Goal: Task Accomplishment & Management: Use online tool/utility

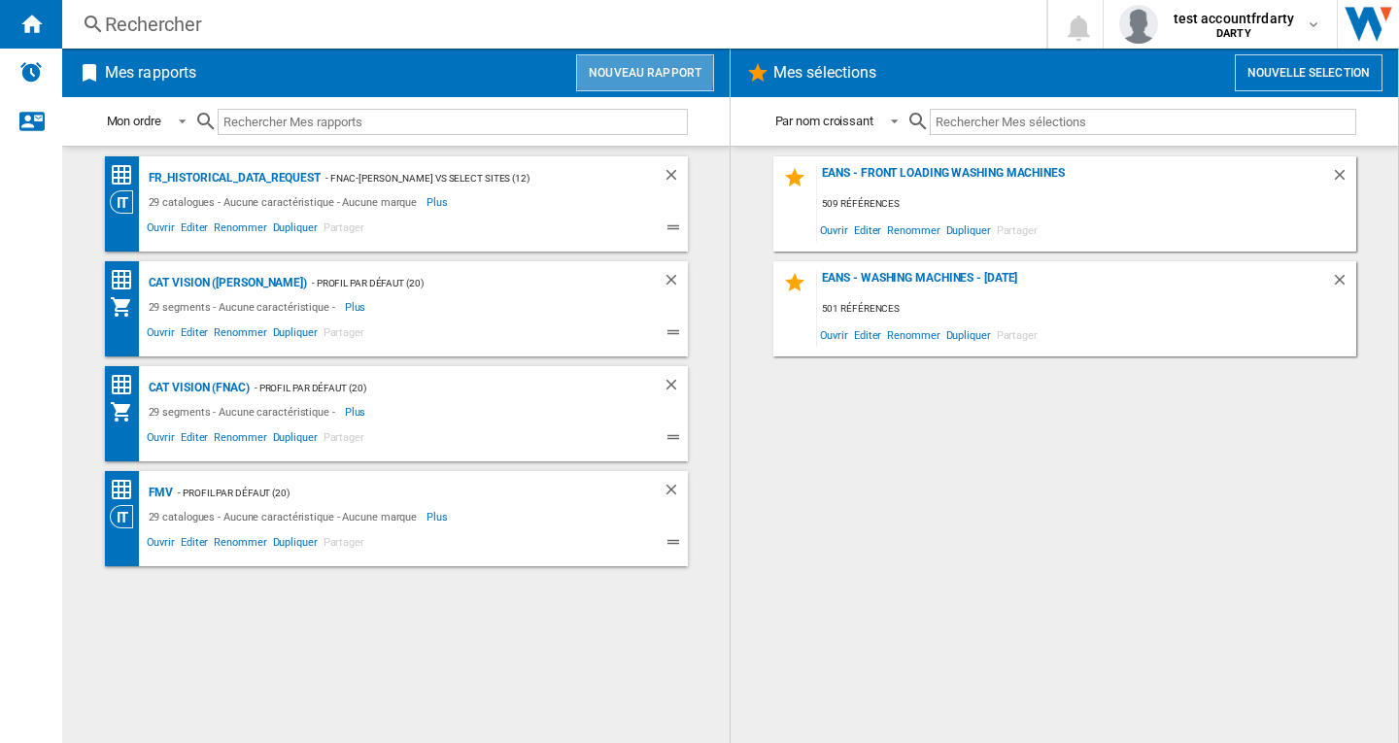
click at [620, 70] on button "Nouveau rapport" at bounding box center [645, 72] width 138 height 37
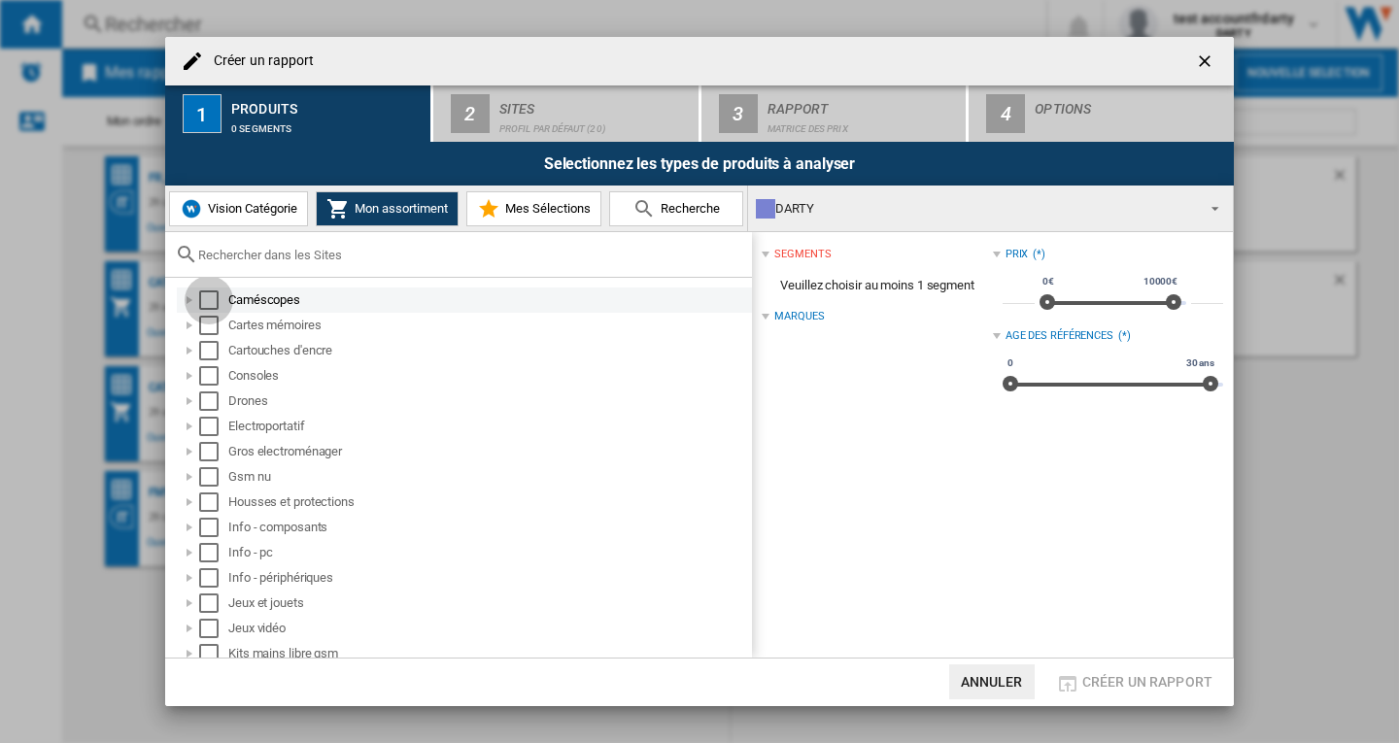
click at [207, 300] on div "Select" at bounding box center [208, 300] width 19 height 19
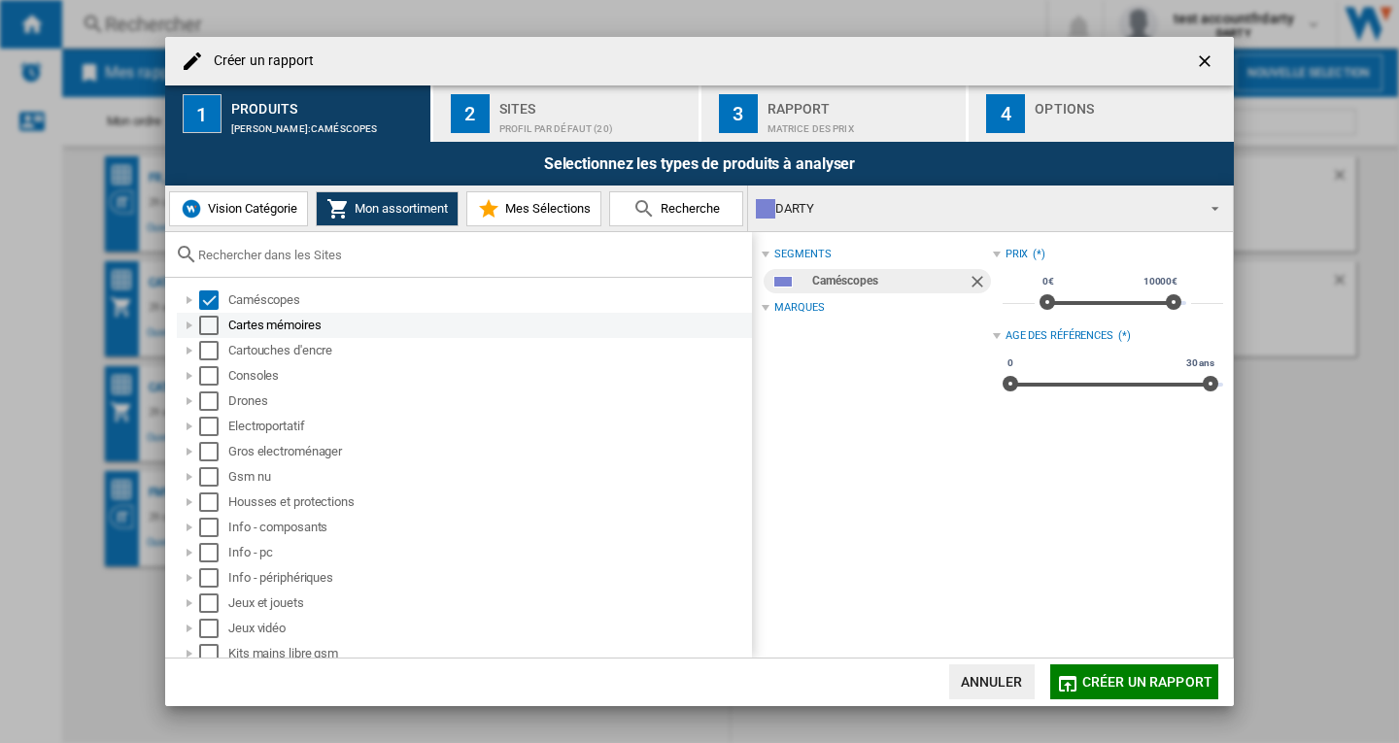
click at [208, 330] on div "Select" at bounding box center [208, 325] width 19 height 19
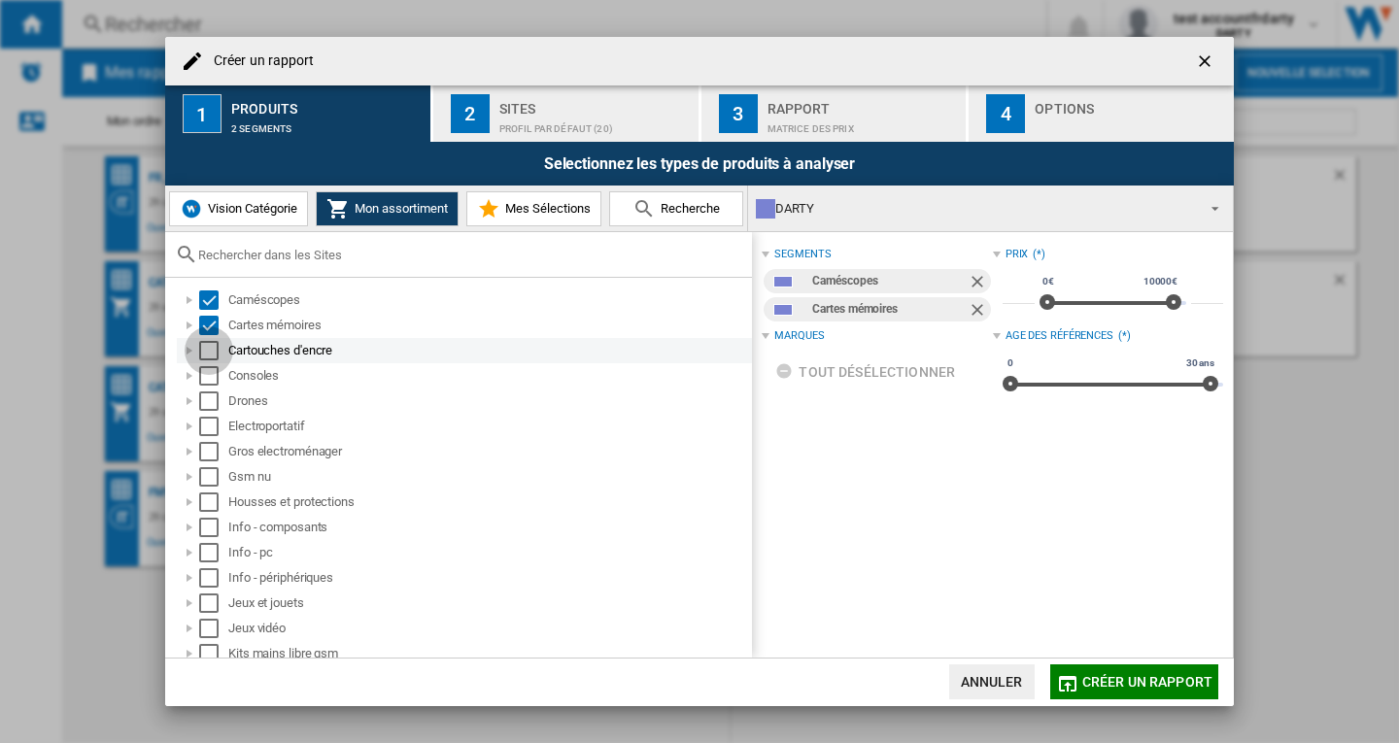
click at [208, 358] on div "Select" at bounding box center [208, 350] width 19 height 19
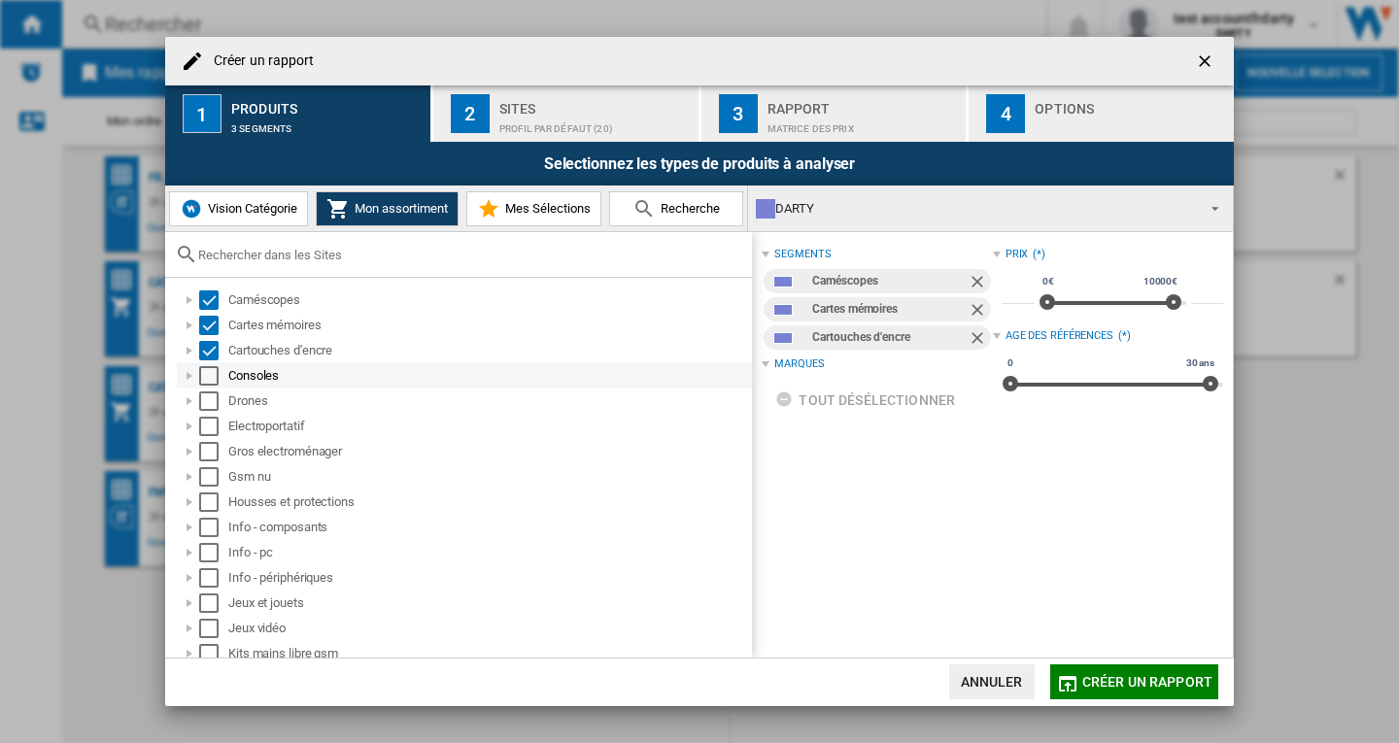
click at [211, 378] on div "Select" at bounding box center [208, 375] width 19 height 19
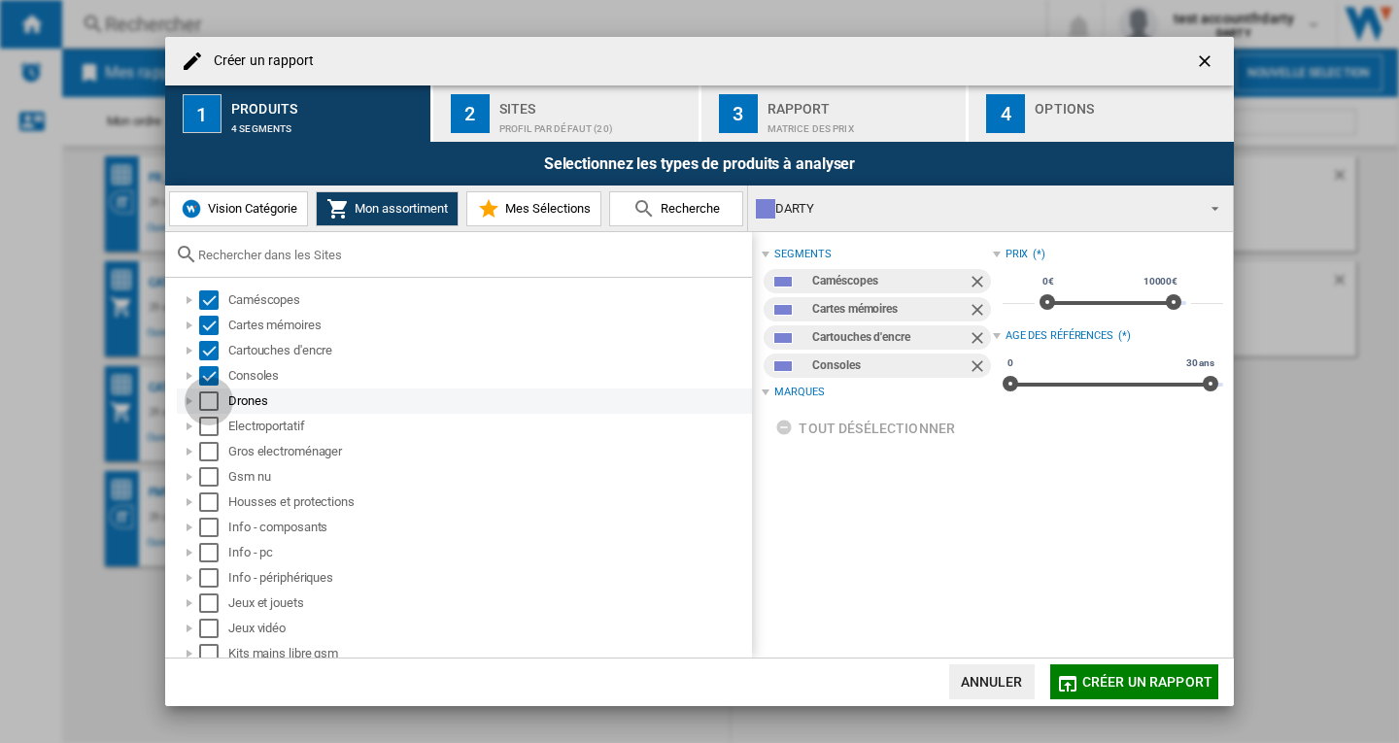
click at [208, 399] on div "Select" at bounding box center [208, 401] width 19 height 19
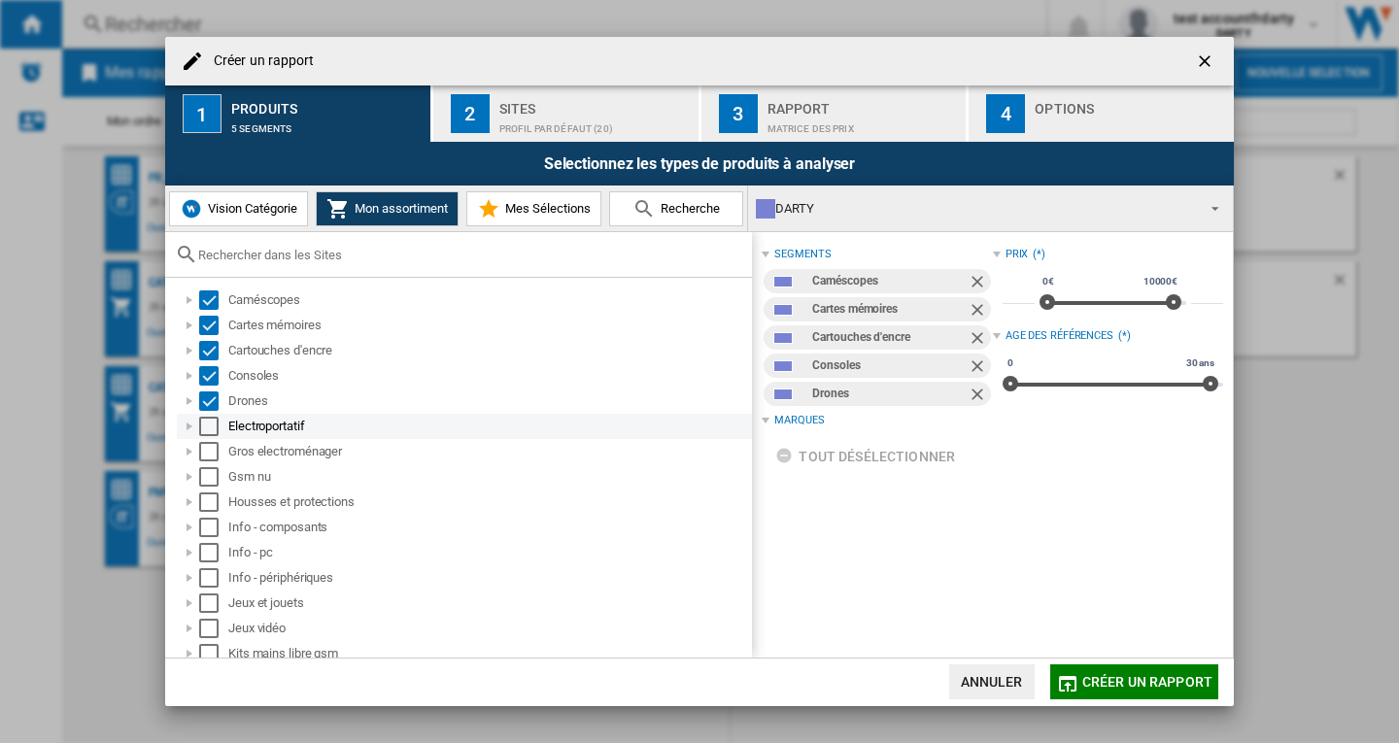
click at [214, 430] on div "Select" at bounding box center [208, 426] width 19 height 19
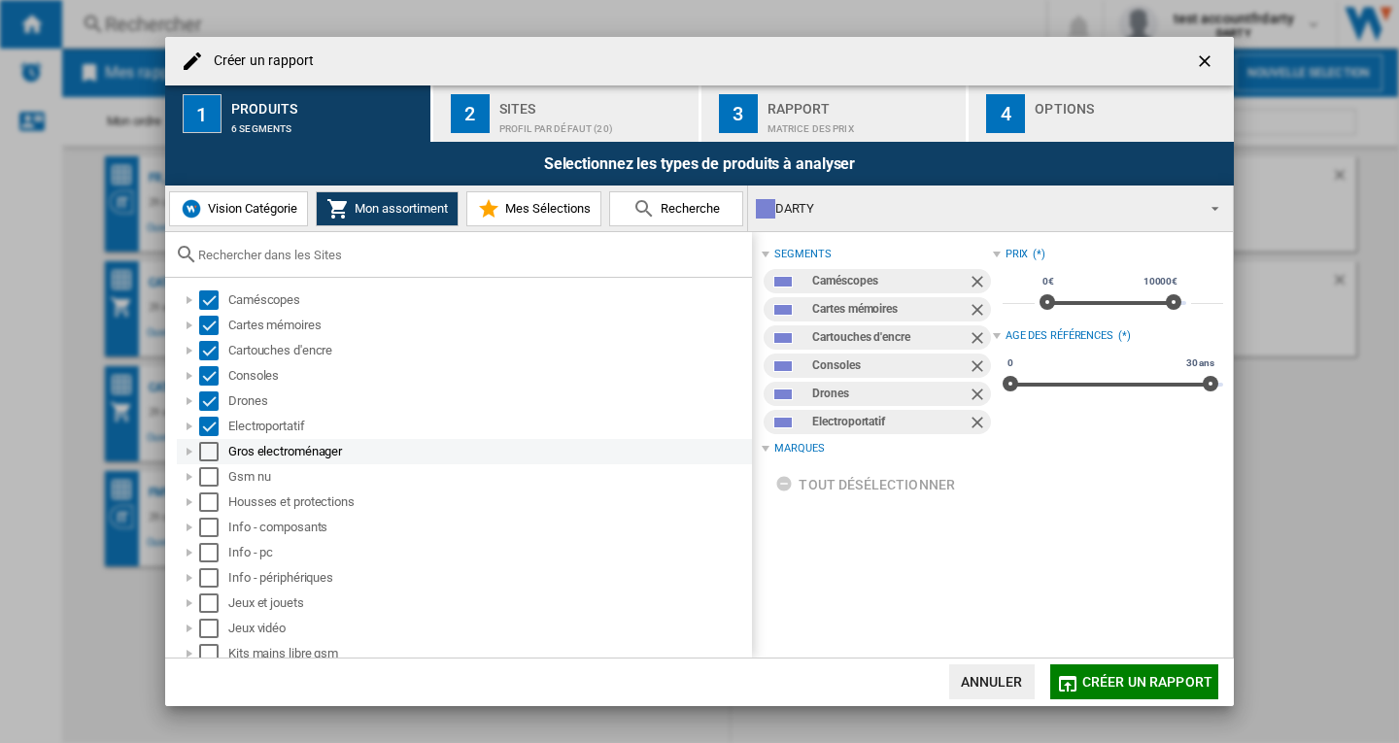
click at [210, 455] on div "Select" at bounding box center [208, 451] width 19 height 19
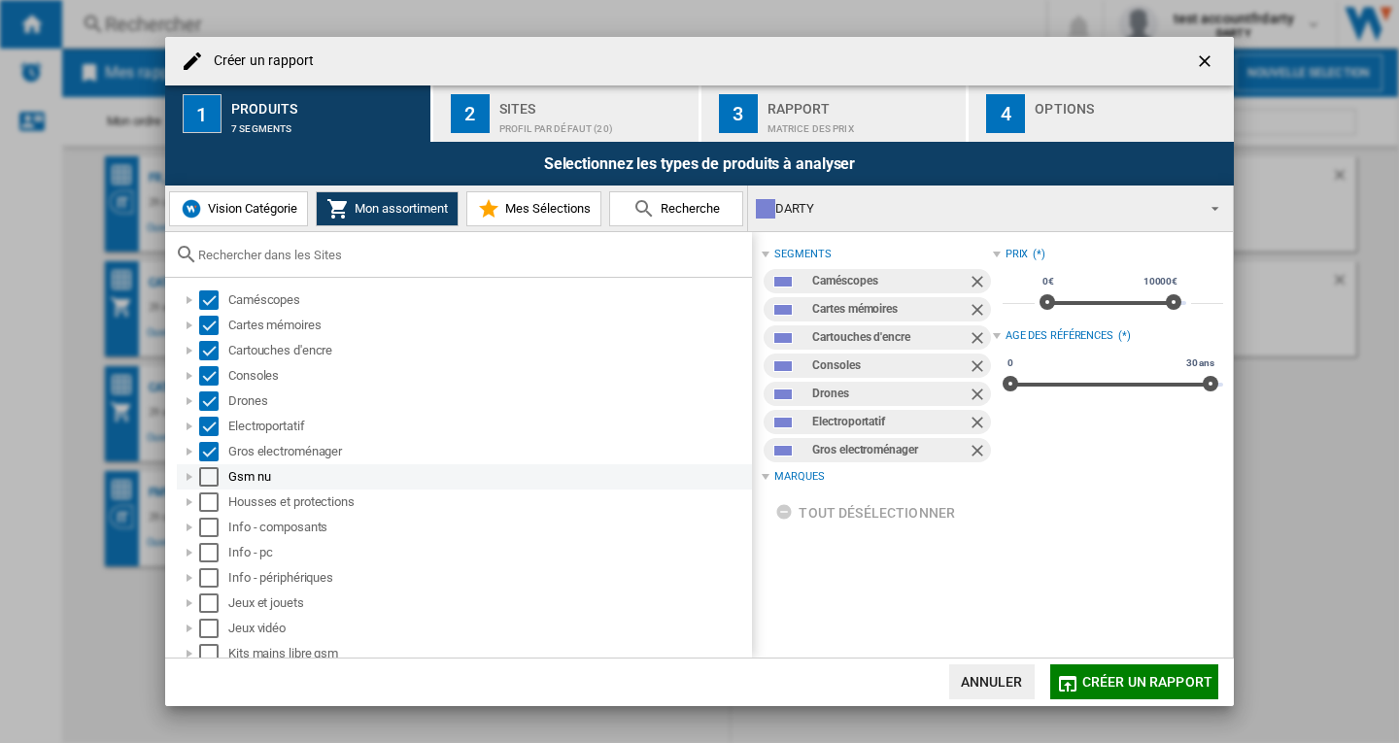
click at [216, 479] on div "Select" at bounding box center [208, 476] width 19 height 19
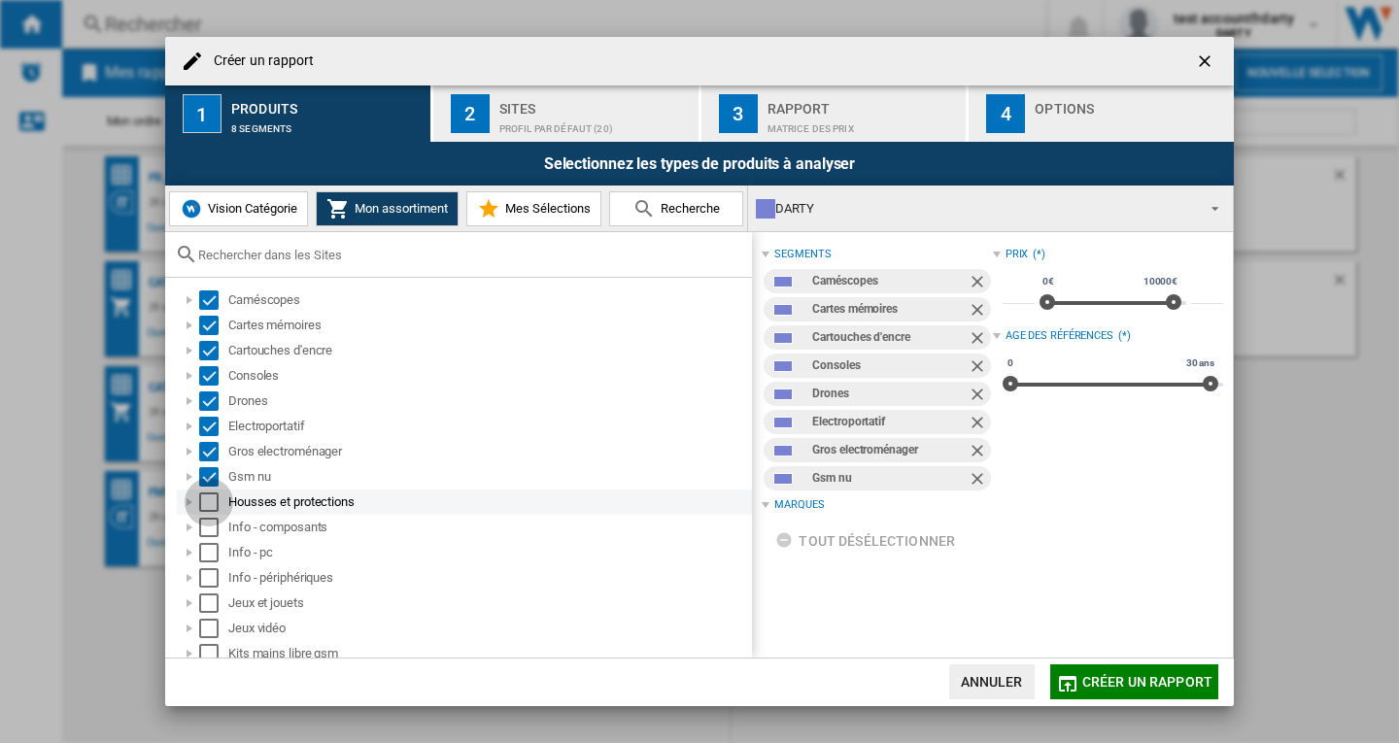
click at [200, 501] on div "Select" at bounding box center [208, 502] width 19 height 19
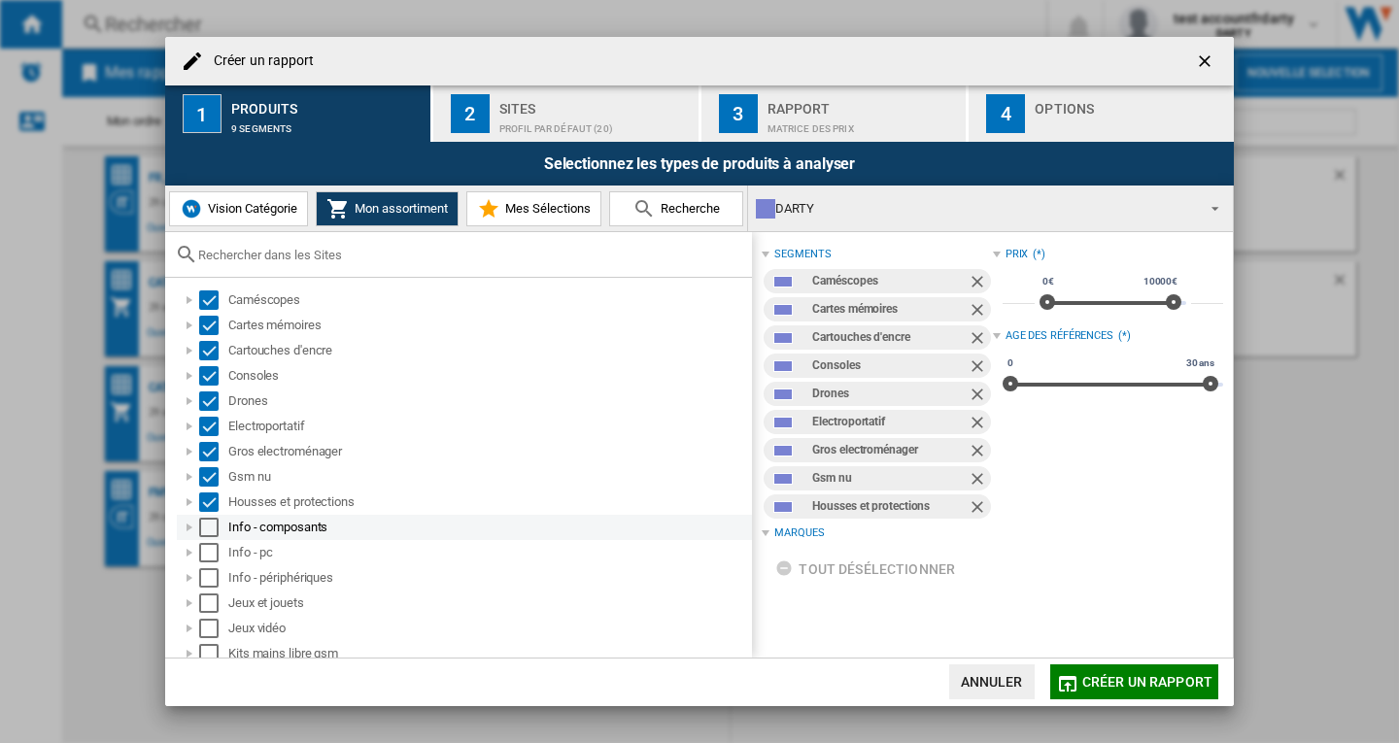
click at [203, 528] on div "Select" at bounding box center [208, 527] width 19 height 19
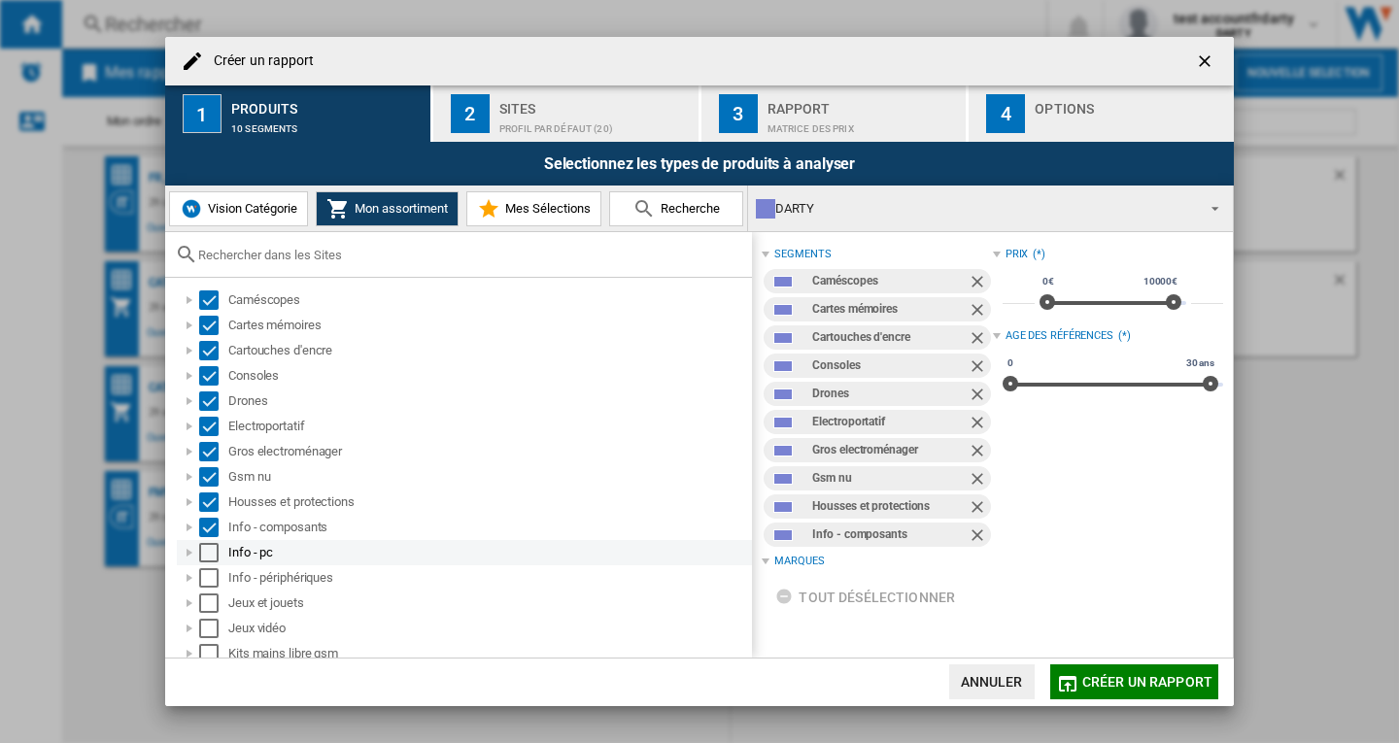
click at [214, 550] on div "Select" at bounding box center [208, 552] width 19 height 19
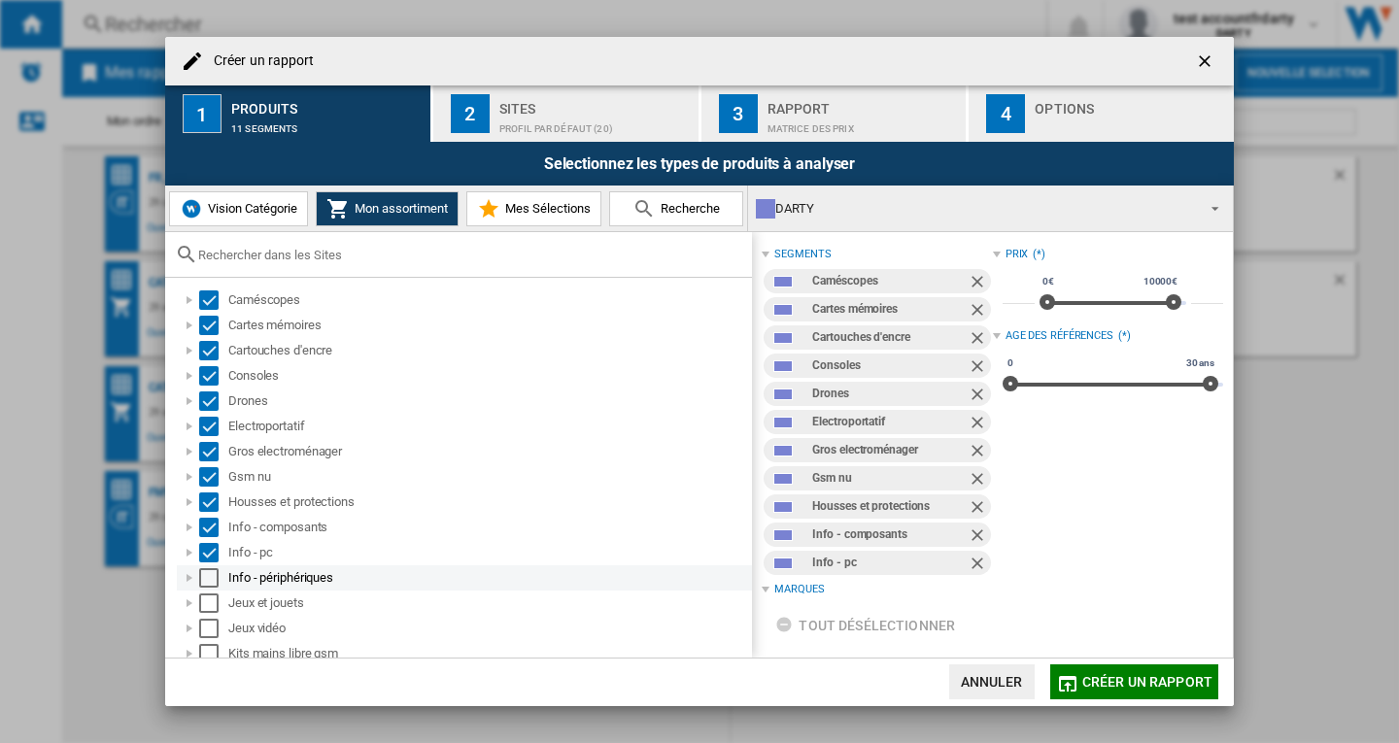
drag, startPoint x: 213, startPoint y: 576, endPoint x: 209, endPoint y: 587, distance: 11.4
click at [213, 577] on div "Select" at bounding box center [208, 577] width 19 height 19
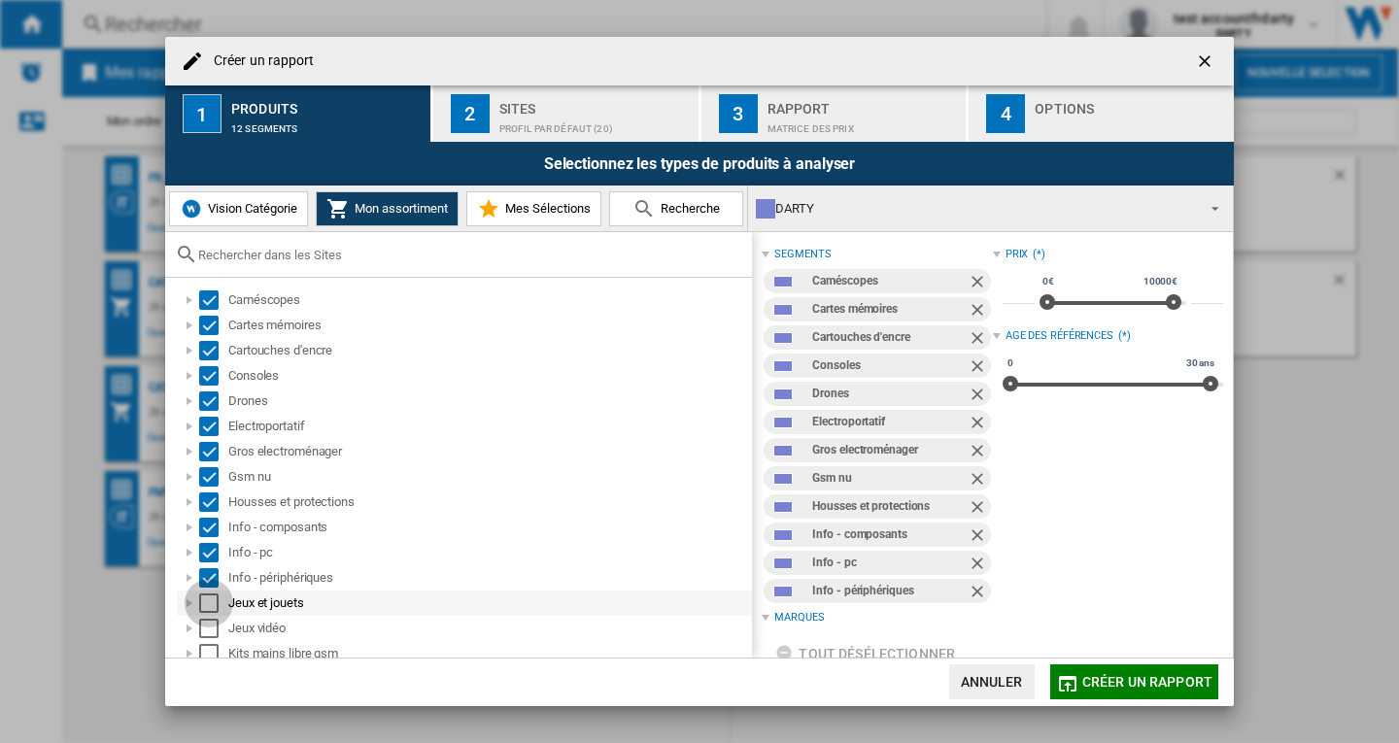
click at [206, 600] on div "Select" at bounding box center [208, 603] width 19 height 19
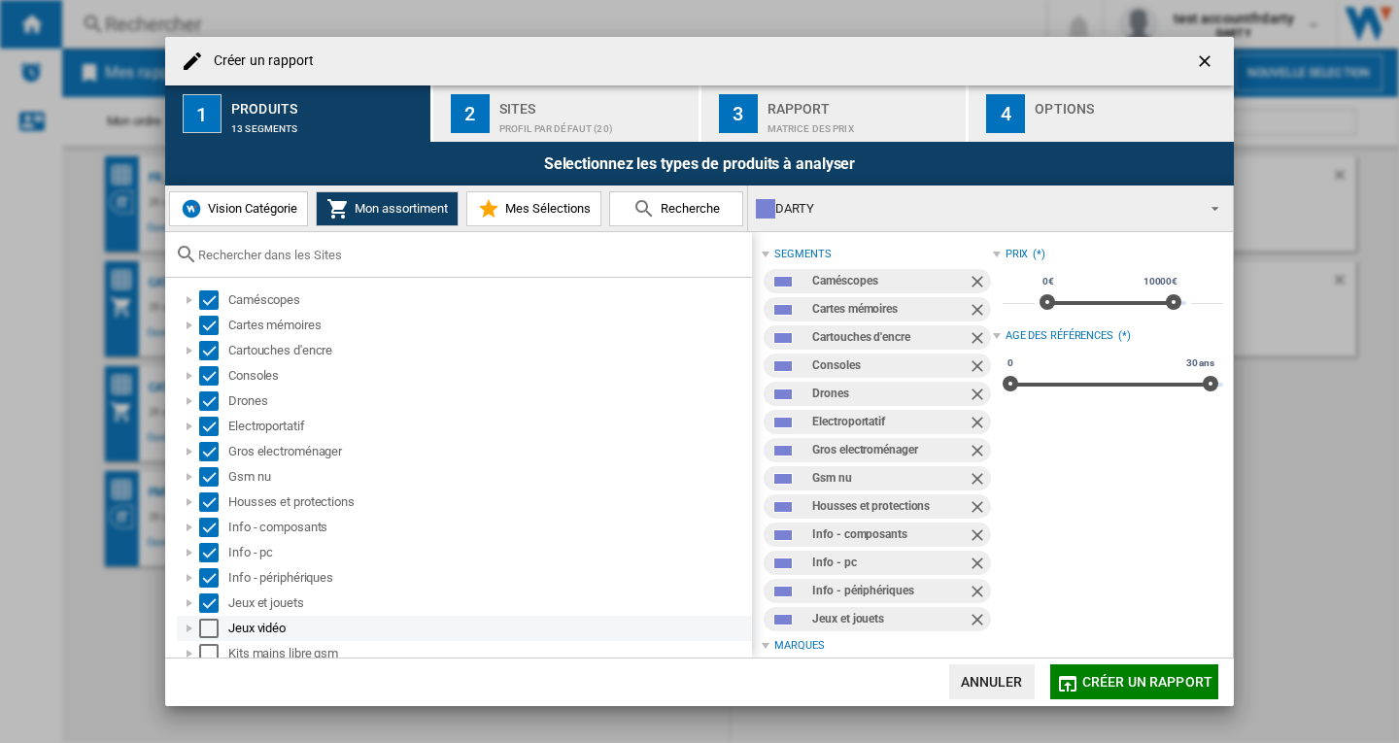
click at [206, 632] on div "Select" at bounding box center [208, 628] width 19 height 19
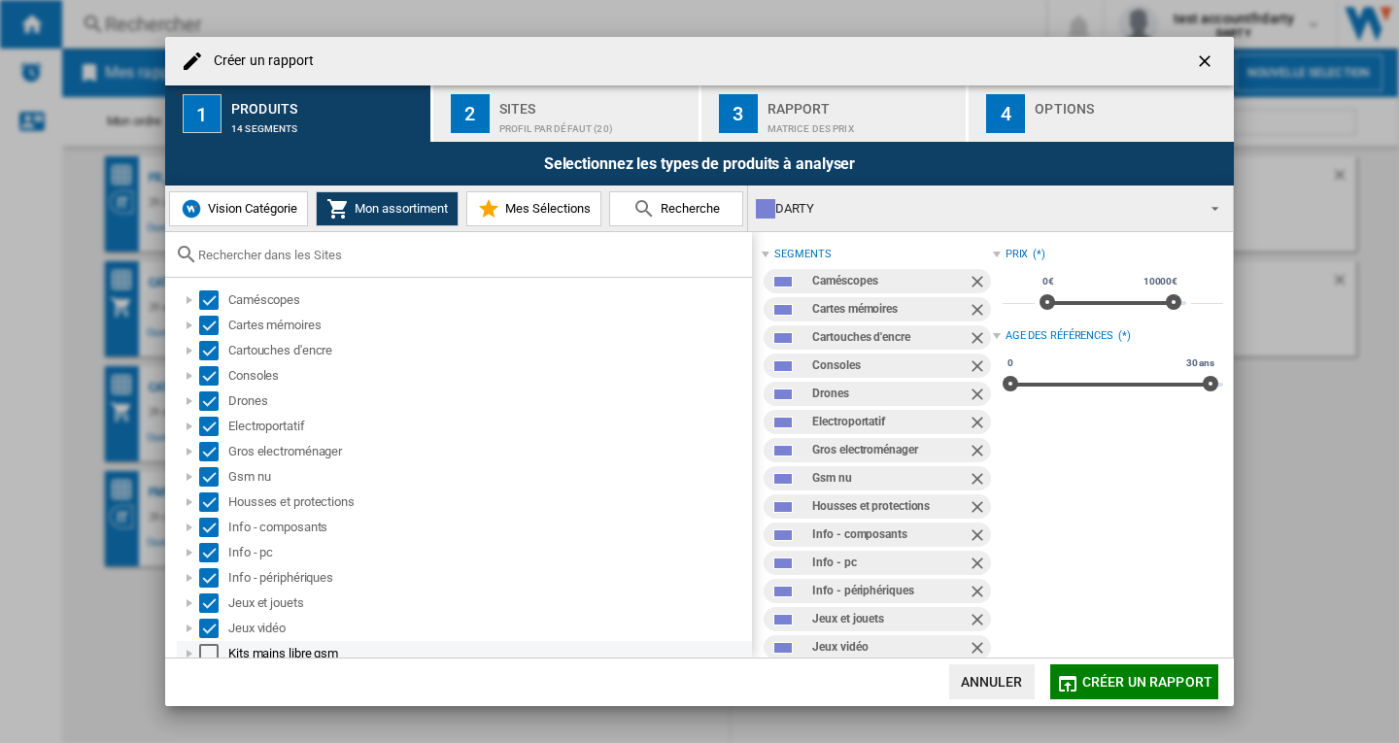
click at [208, 653] on div "Select" at bounding box center [208, 653] width 19 height 19
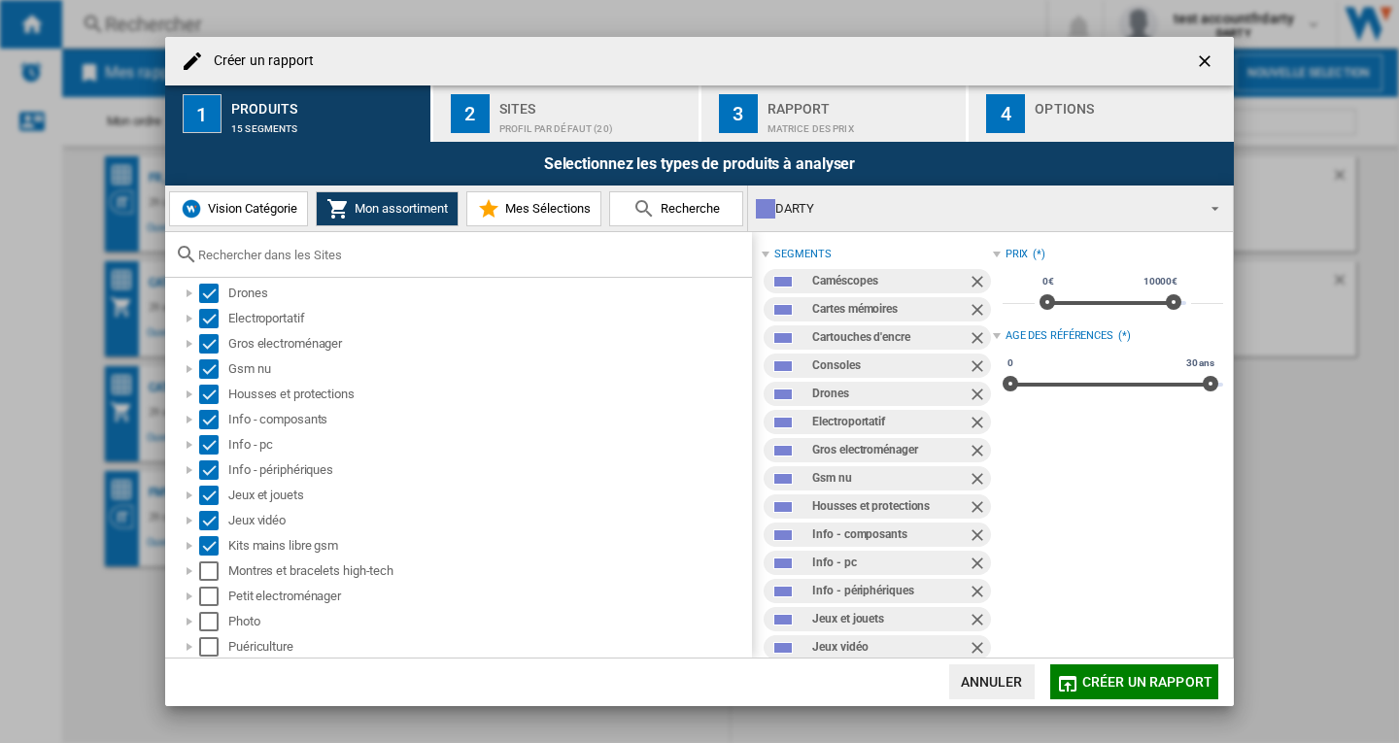
scroll to position [211, 0]
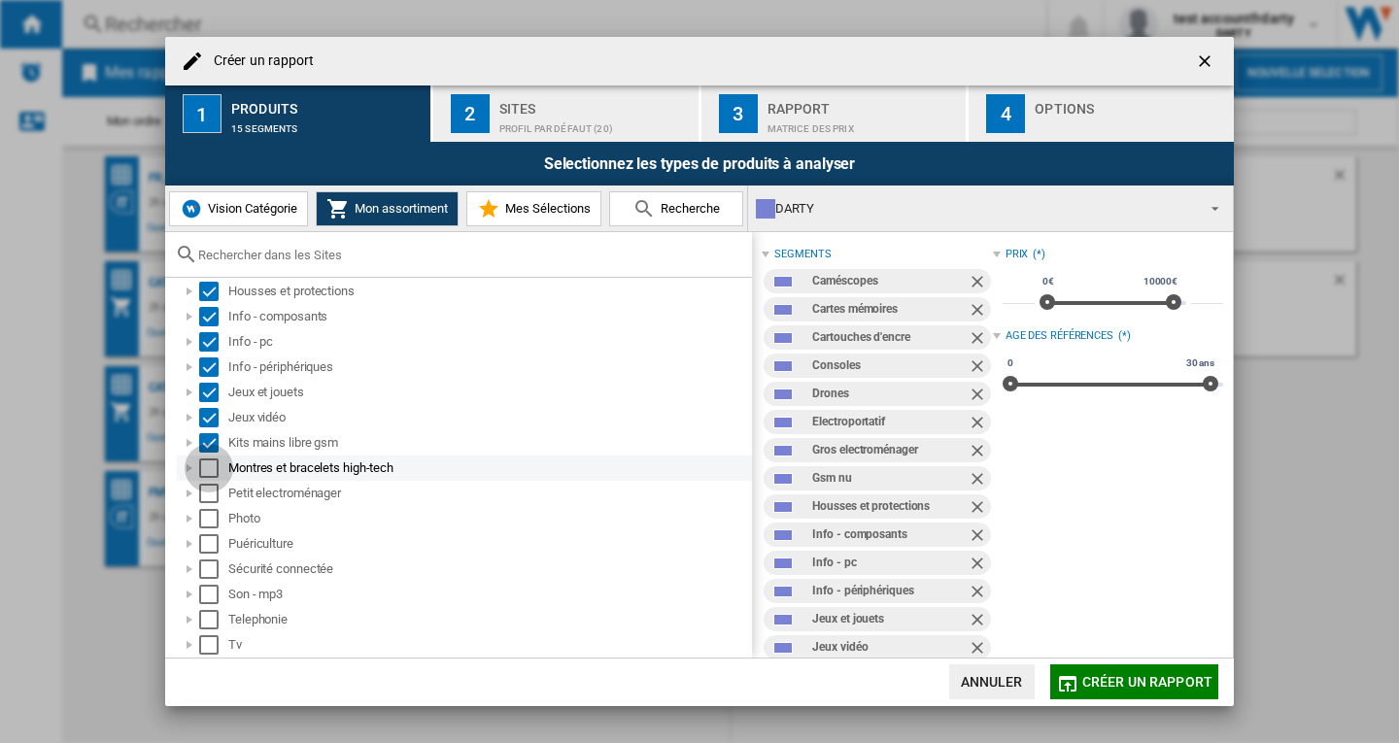
click at [206, 471] on div "Select" at bounding box center [208, 468] width 19 height 19
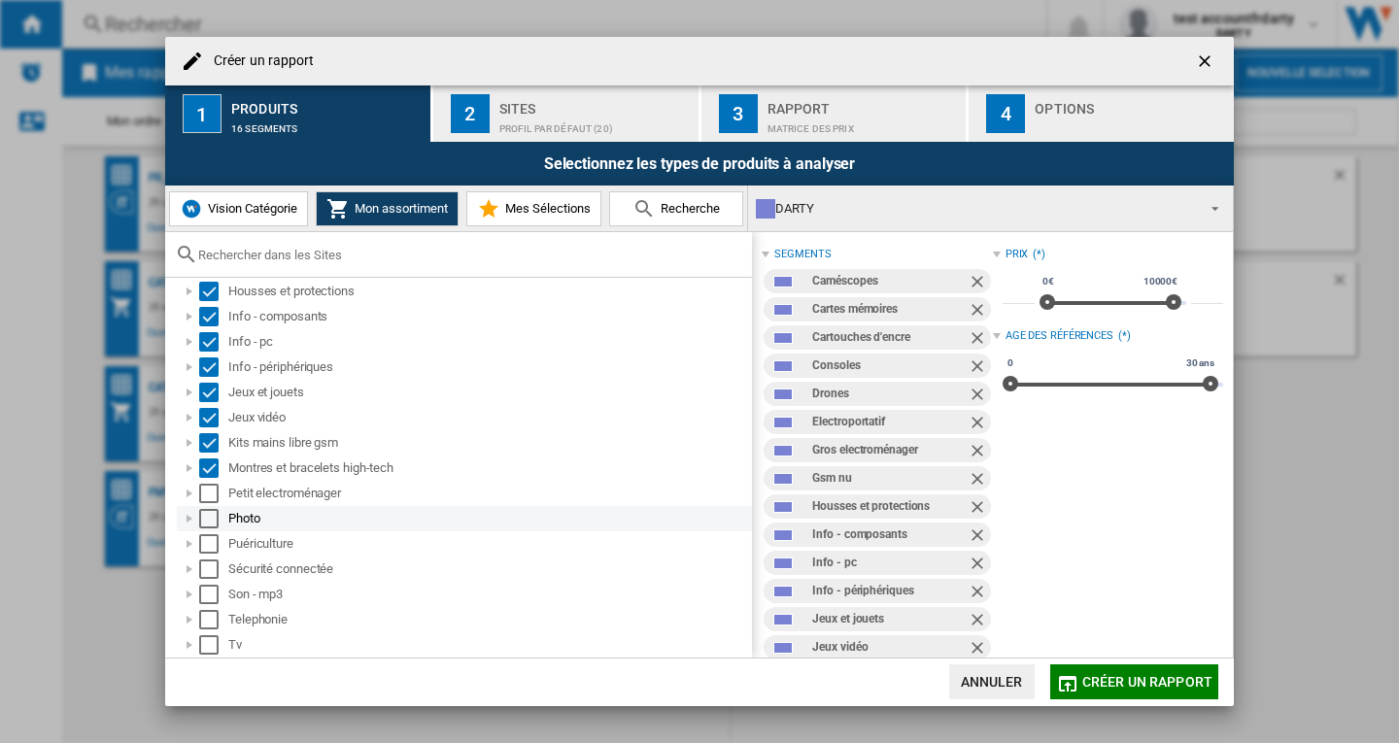
drag, startPoint x: 206, startPoint y: 488, endPoint x: 206, endPoint y: 515, distance: 27.2
click at [206, 490] on div "Select" at bounding box center [208, 493] width 19 height 19
click at [206, 515] on div "Select" at bounding box center [208, 518] width 19 height 19
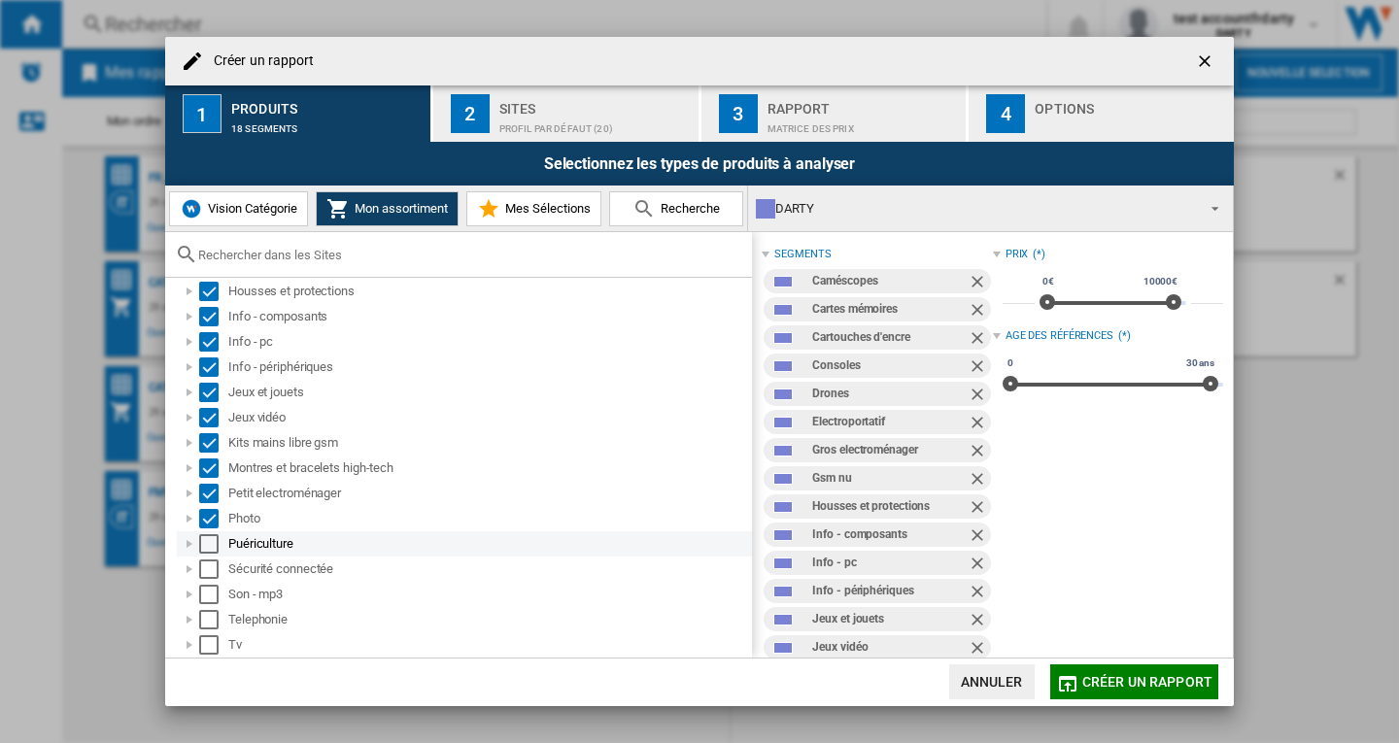
drag, startPoint x: 208, startPoint y: 544, endPoint x: 221, endPoint y: 560, distance: 20.0
click at [208, 545] on div "Select" at bounding box center [208, 543] width 19 height 19
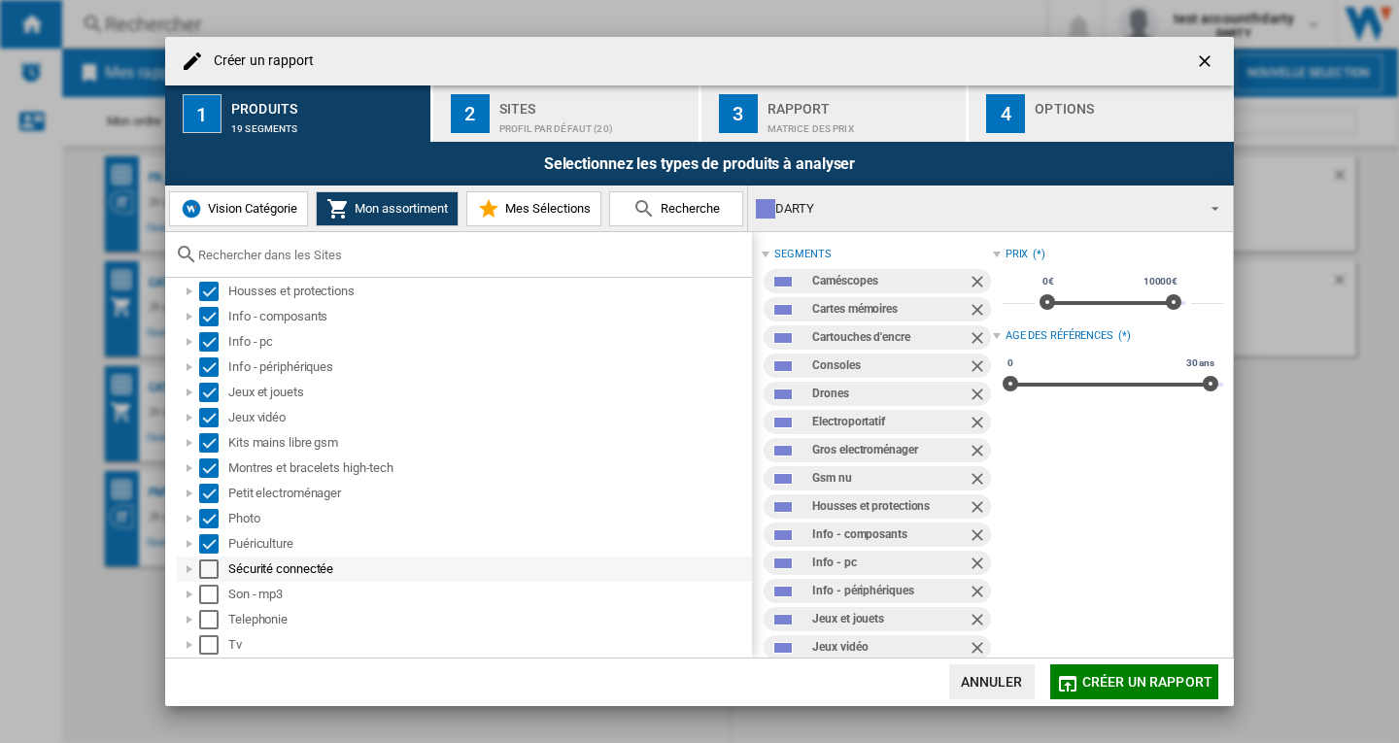
click at [211, 568] on div "Select" at bounding box center [208, 569] width 19 height 19
click at [205, 594] on div "Select" at bounding box center [208, 594] width 19 height 19
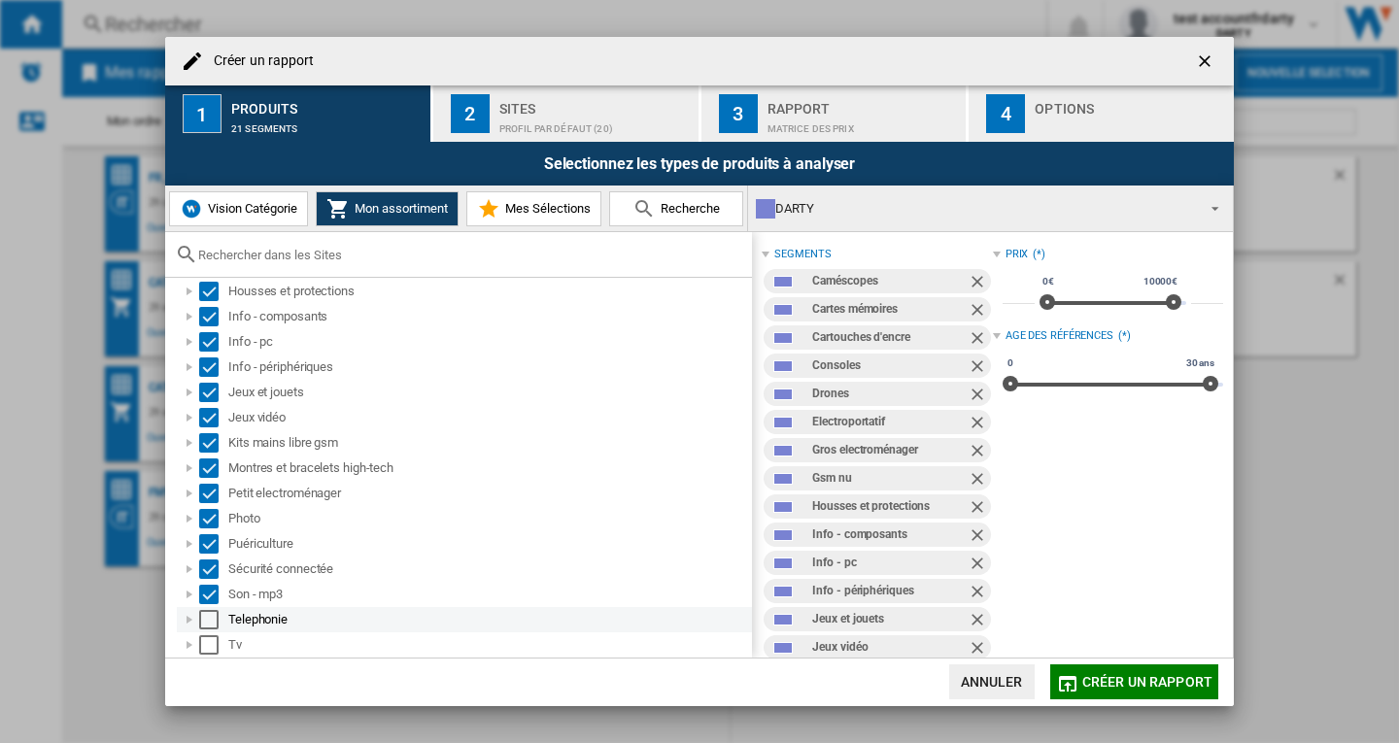
click at [208, 626] on div "Select" at bounding box center [208, 619] width 19 height 19
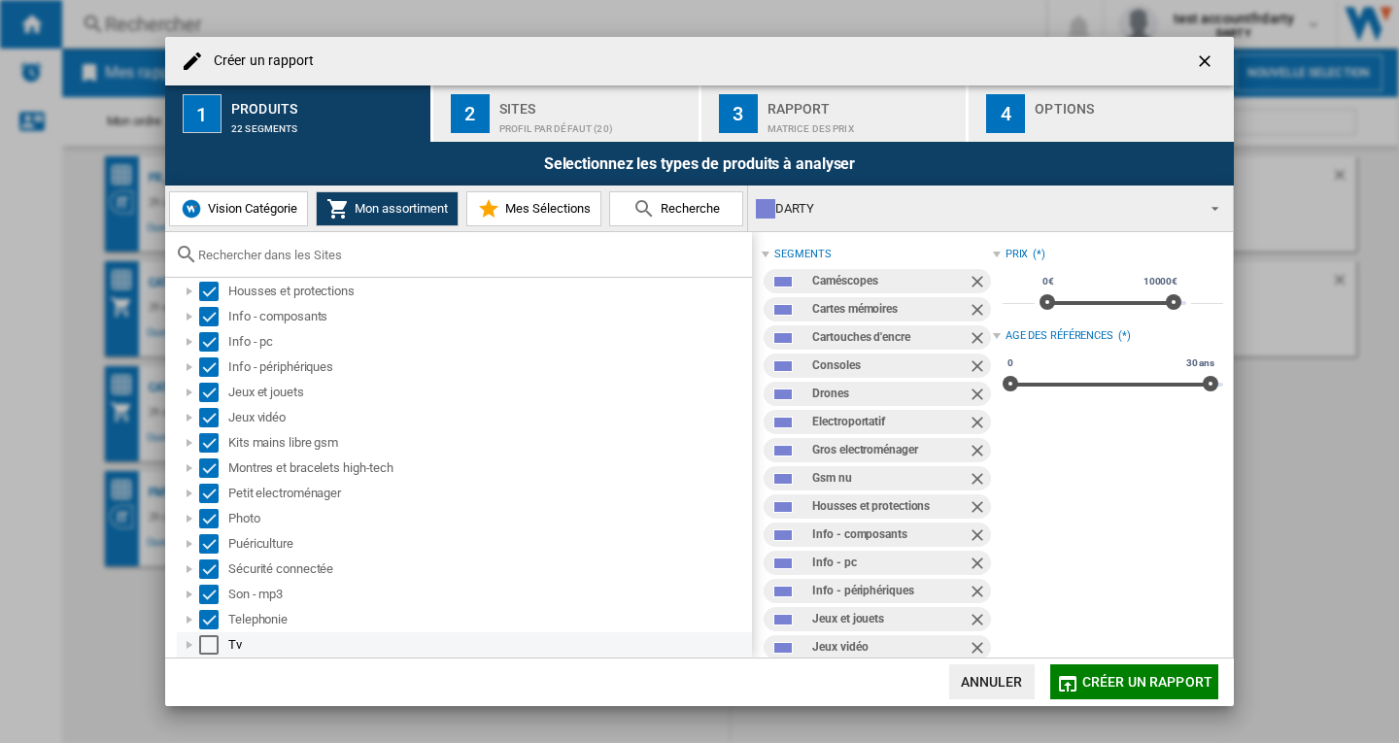
click at [208, 648] on div "Select" at bounding box center [208, 645] width 19 height 19
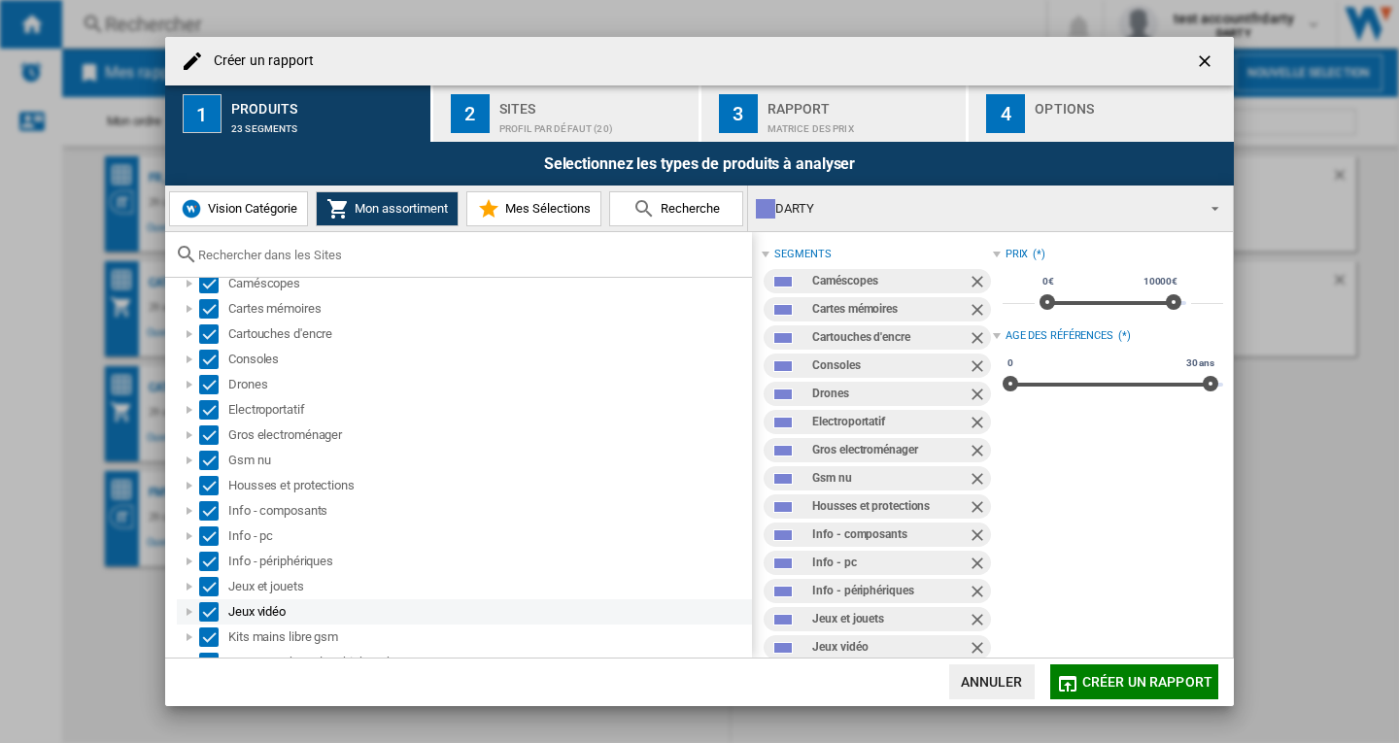
scroll to position [0, 0]
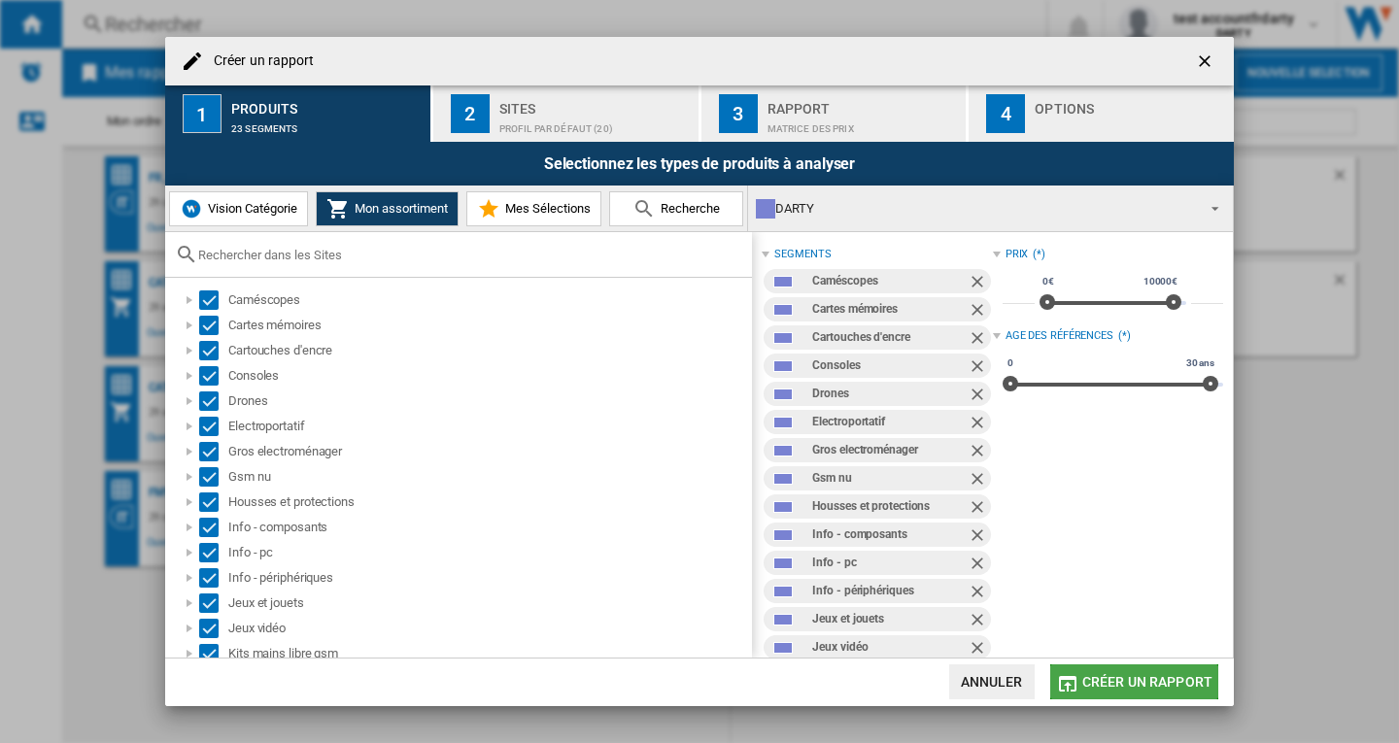
click at [1145, 678] on span "Créer un rapport" at bounding box center [1148, 682] width 130 height 16
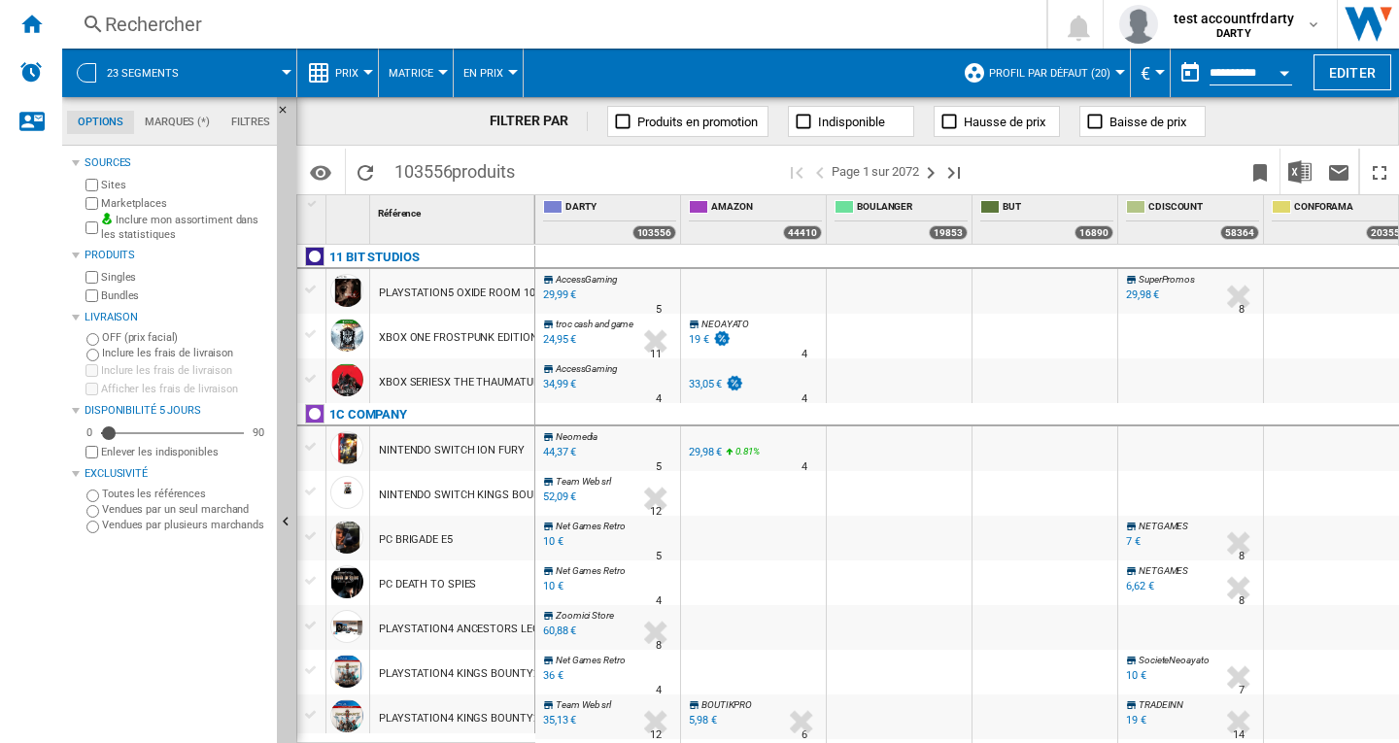
click at [350, 72] on span "Prix" at bounding box center [346, 73] width 23 height 13
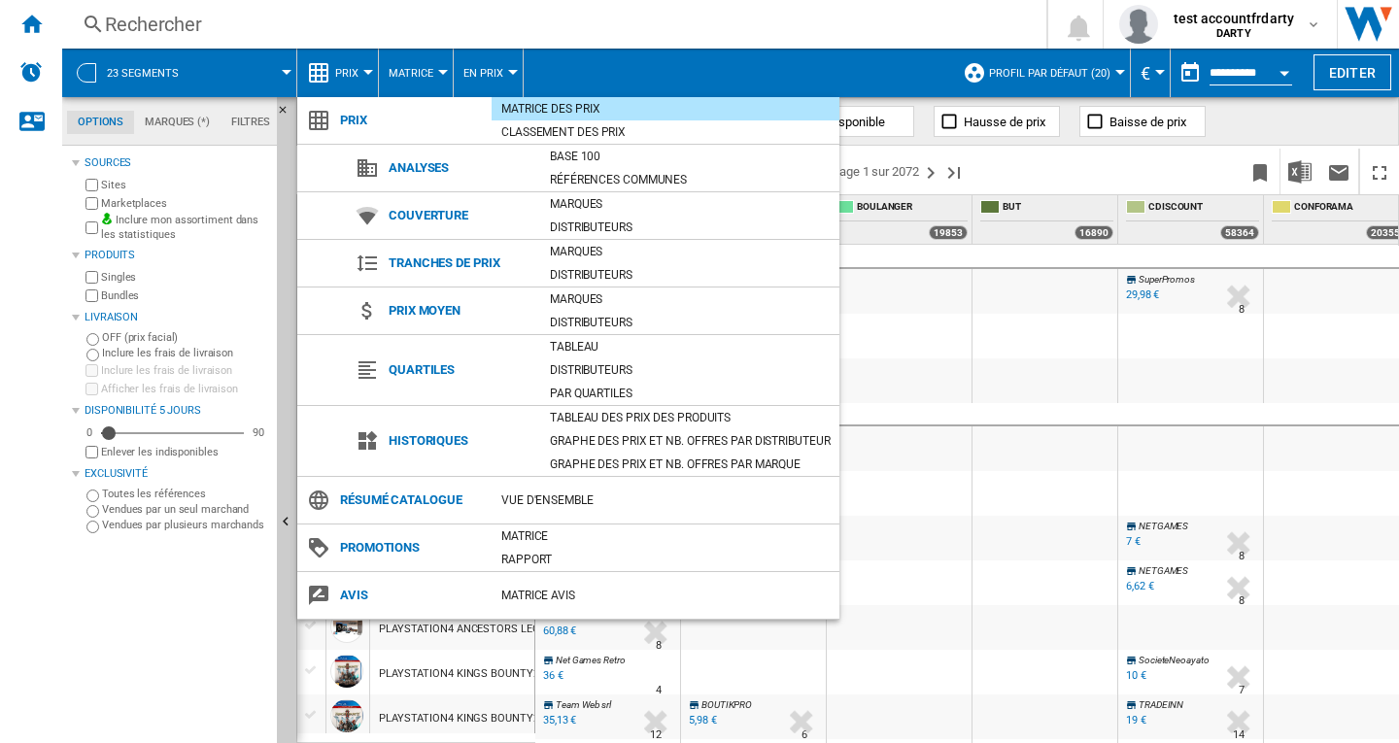
drag, startPoint x: 904, startPoint y: 738, endPoint x: 1010, endPoint y: 733, distance: 106.0
click at [1022, 737] on md-backdrop at bounding box center [699, 371] width 1399 height 743
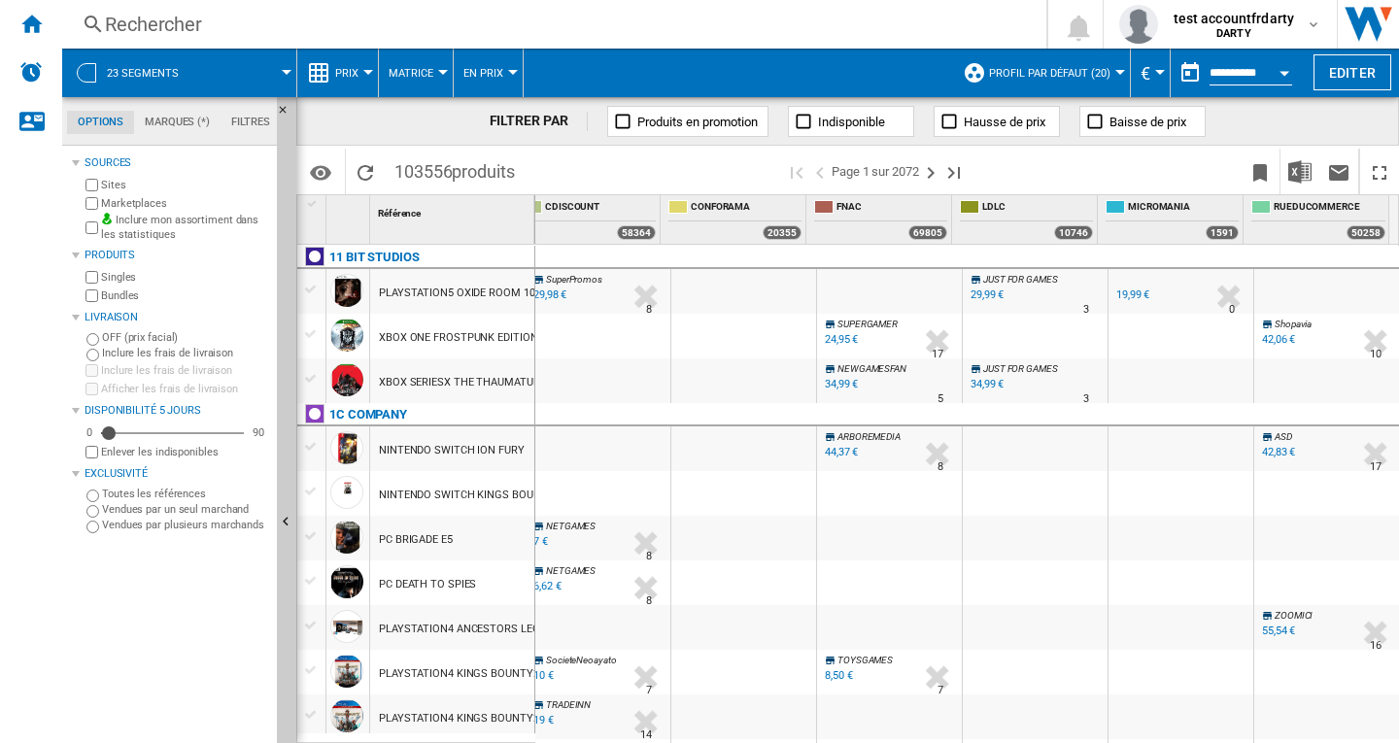
click at [1116, 74] on div at bounding box center [1121, 72] width 10 height 5
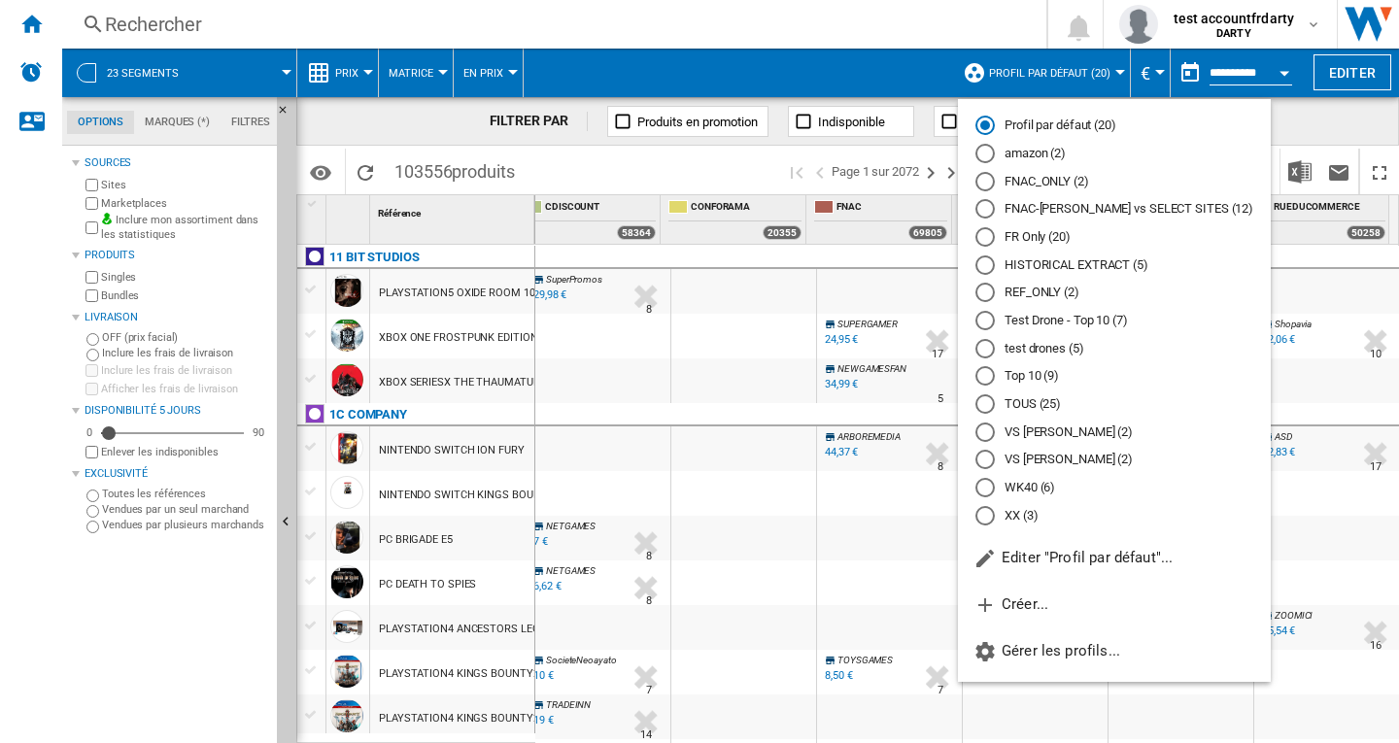
click at [1020, 381] on md-radio-button "Top 10 (9)" at bounding box center [1115, 376] width 278 height 18
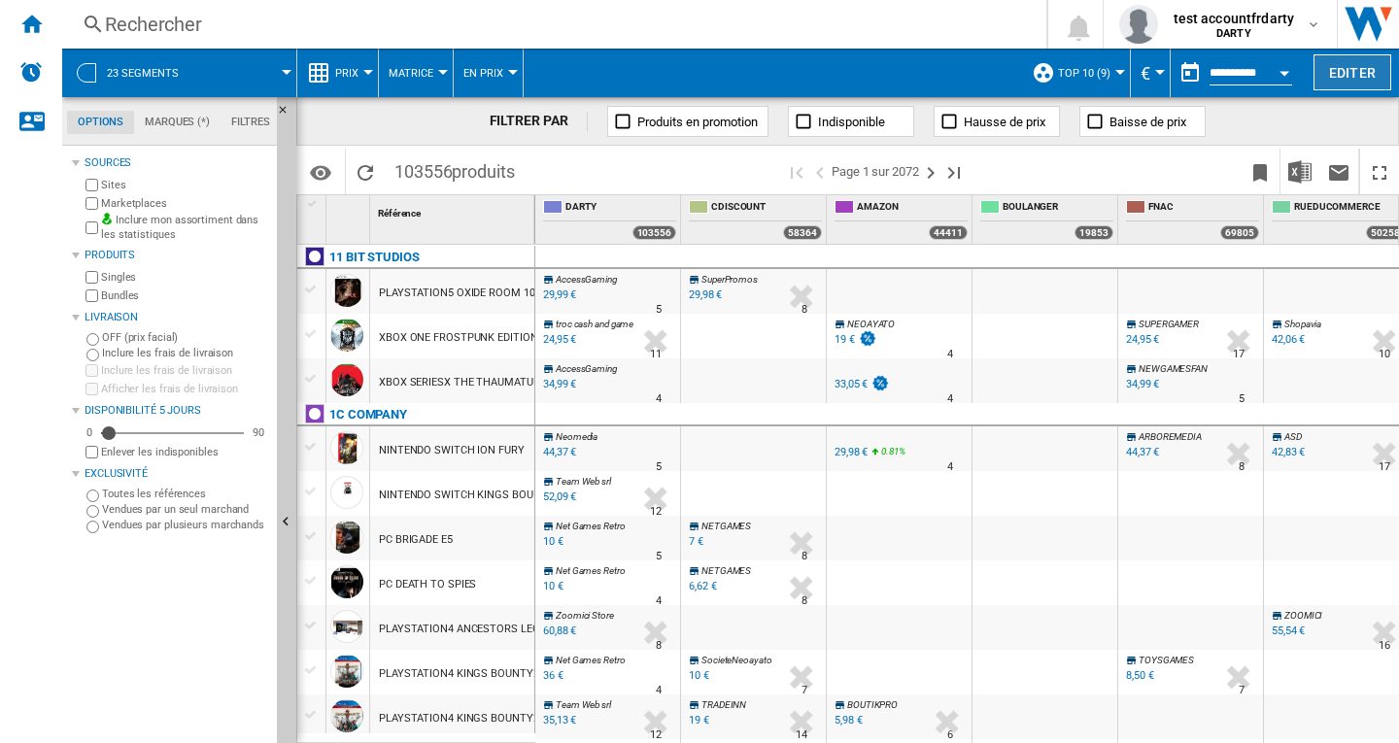
click at [1339, 77] on button "Editer" at bounding box center [1353, 72] width 78 height 36
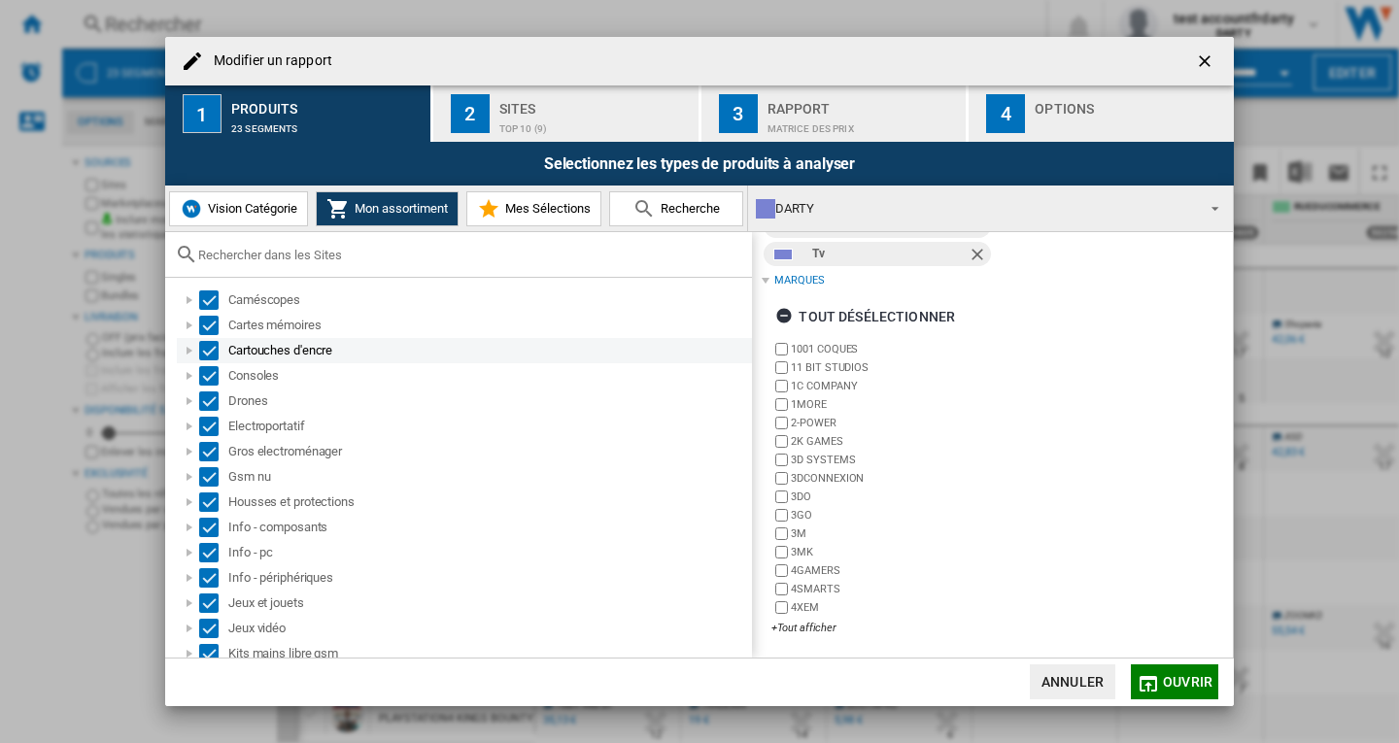
scroll to position [648, 0]
click at [524, 118] on div "Top 10 (9)" at bounding box center [594, 124] width 191 height 20
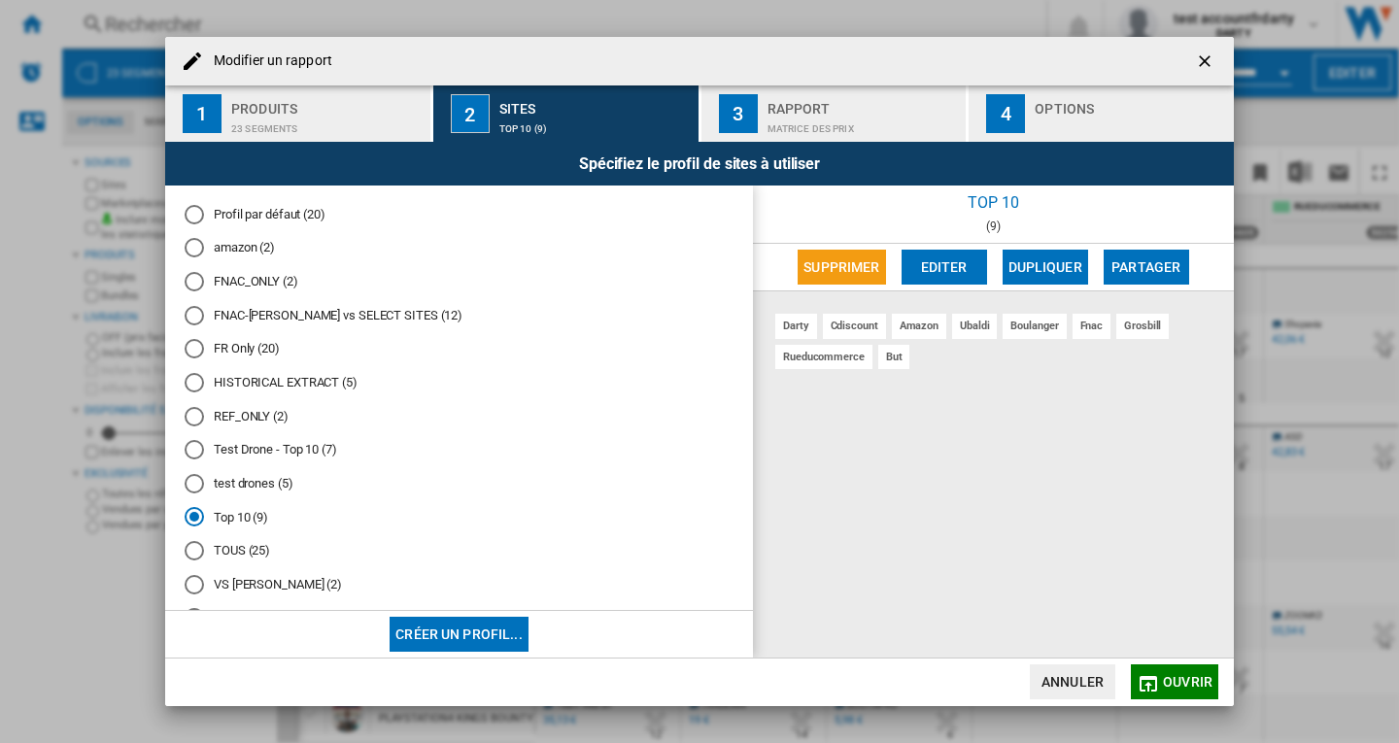
click at [231, 552] on md-radio-button "TOUS (25)" at bounding box center [459, 551] width 549 height 18
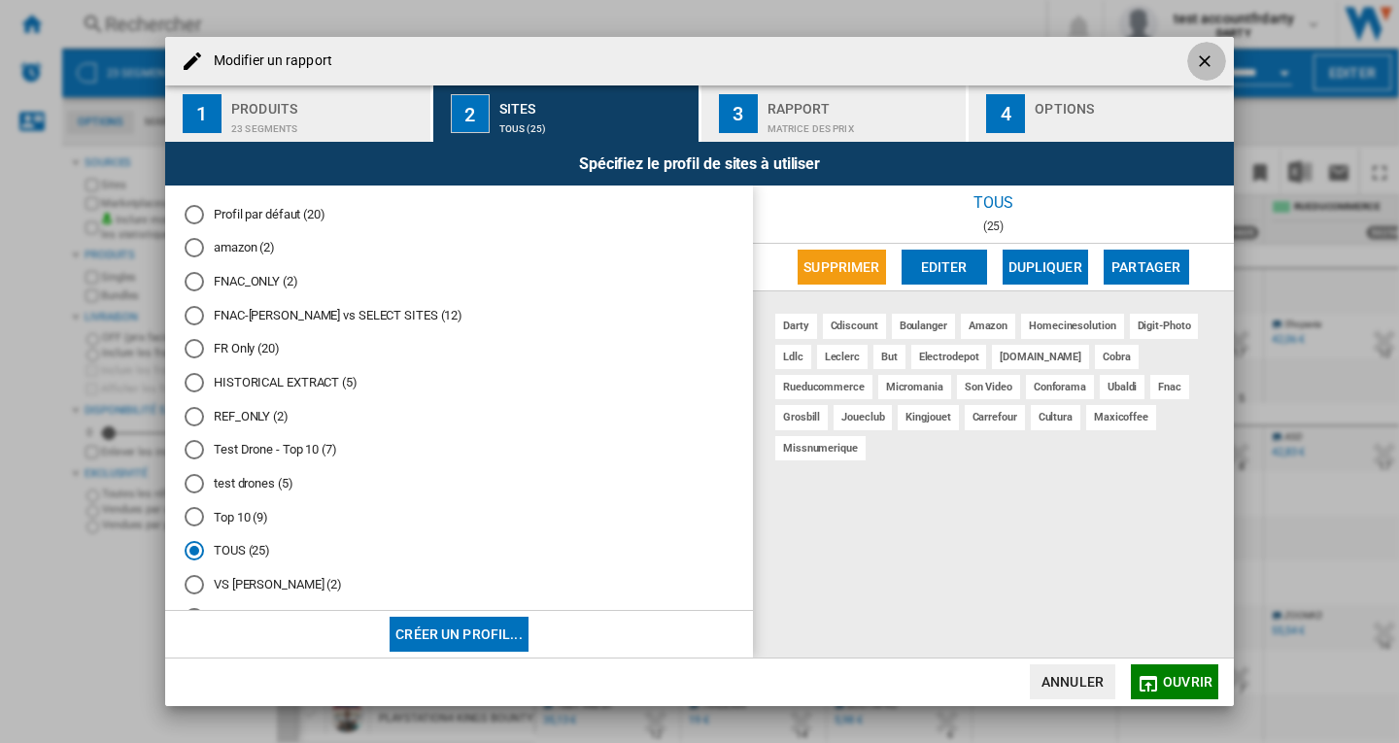
click at [1206, 63] on ng-md-icon "getI18NText('BUTTONS.CLOSE_DIALOG')" at bounding box center [1206, 63] width 23 height 23
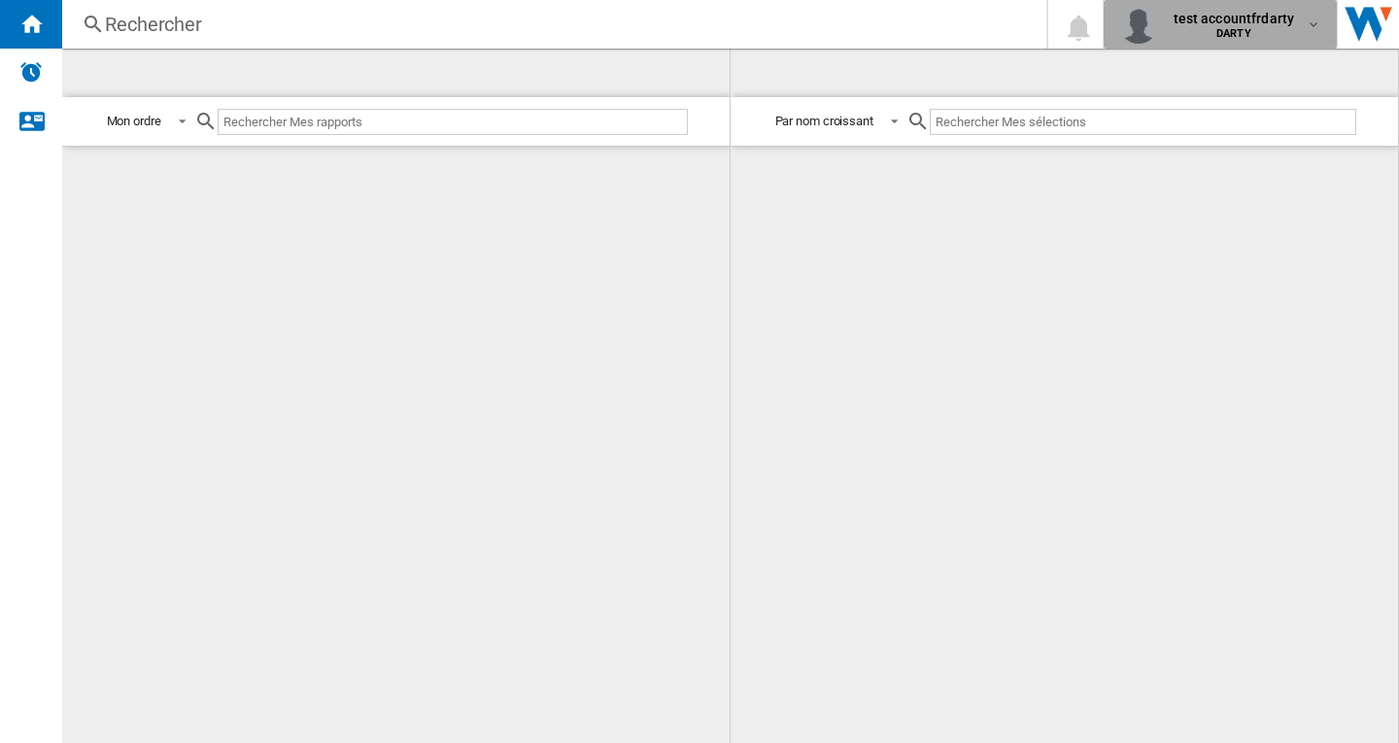
click at [1227, 25] on span "test accountfrdarty" at bounding box center [1234, 18] width 121 height 19
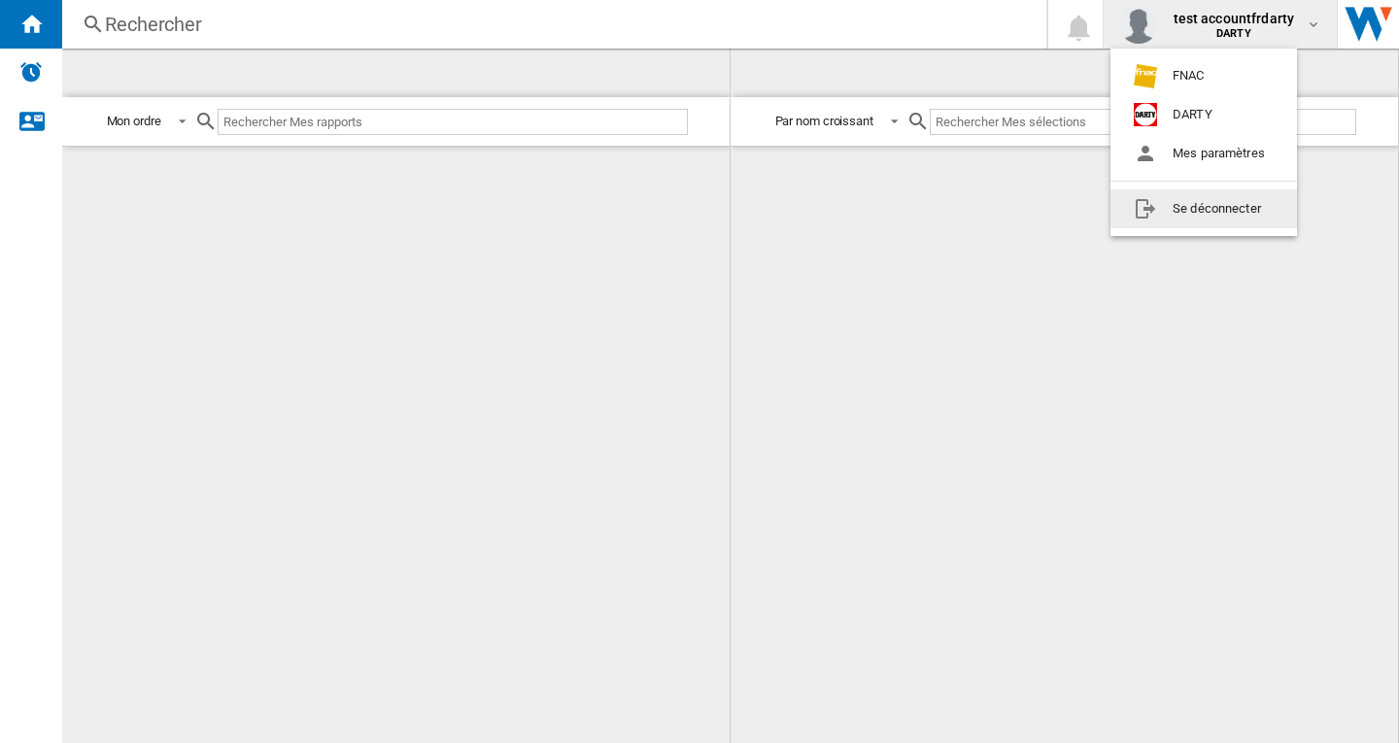
click at [1170, 207] on button "Se déconnecter" at bounding box center [1204, 208] width 187 height 39
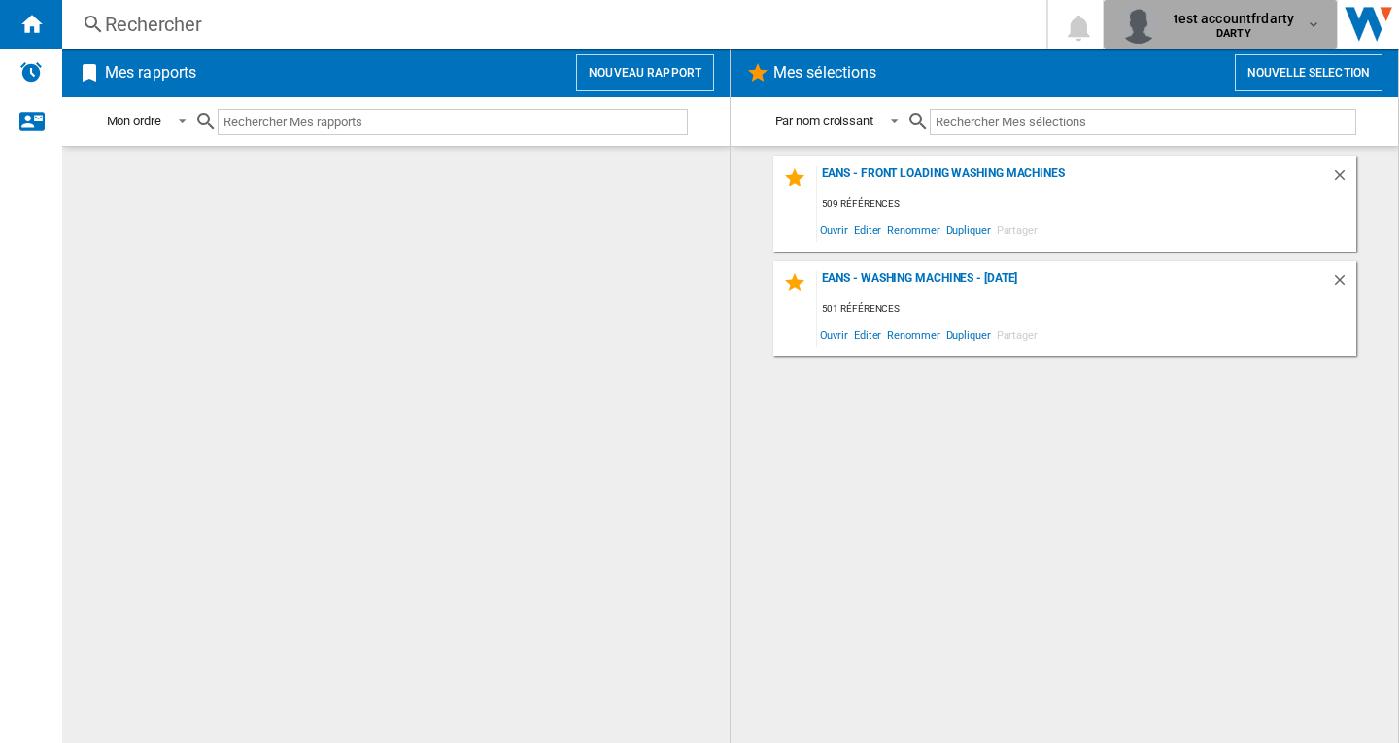
click at [1239, 26] on span "test accountfrdarty" at bounding box center [1234, 18] width 121 height 19
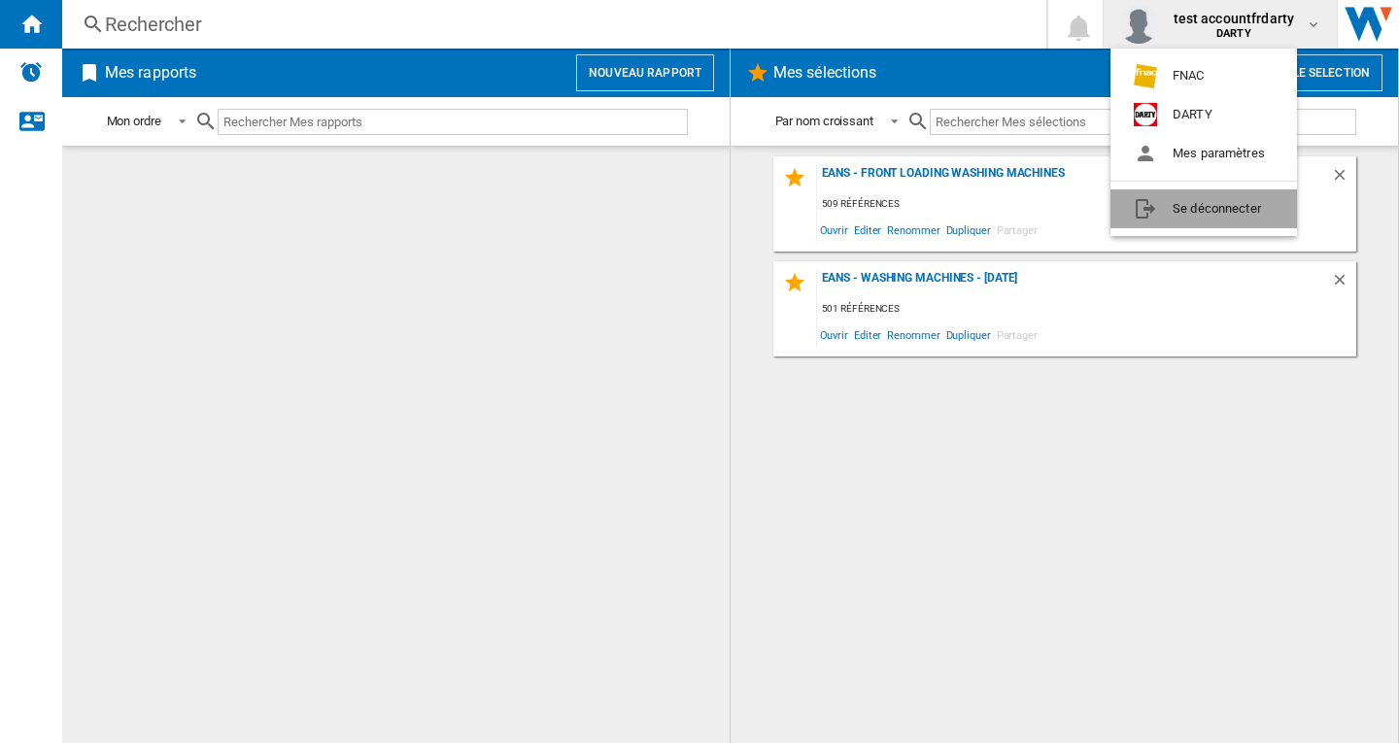
click at [1189, 204] on button "Se déconnecter" at bounding box center [1204, 208] width 187 height 39
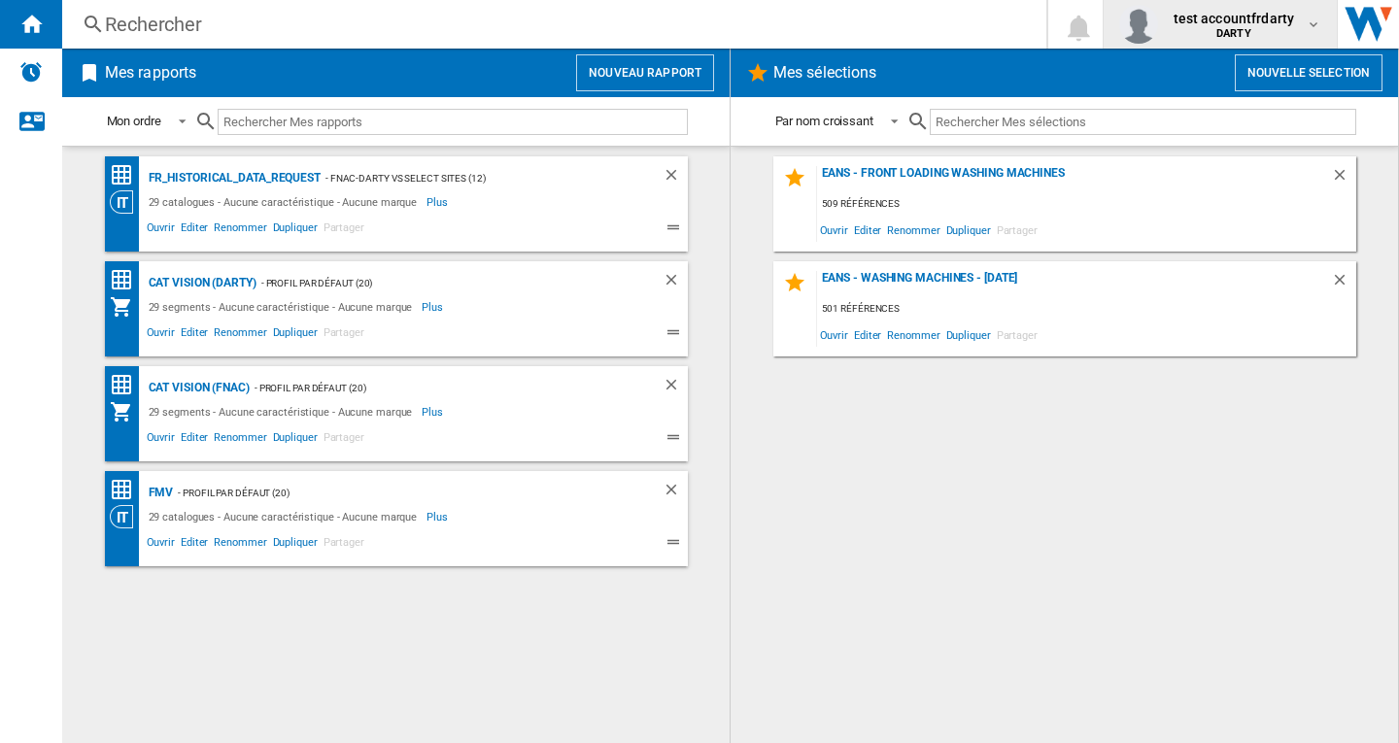
click at [1243, 32] on b "DARTY" at bounding box center [1234, 33] width 35 height 13
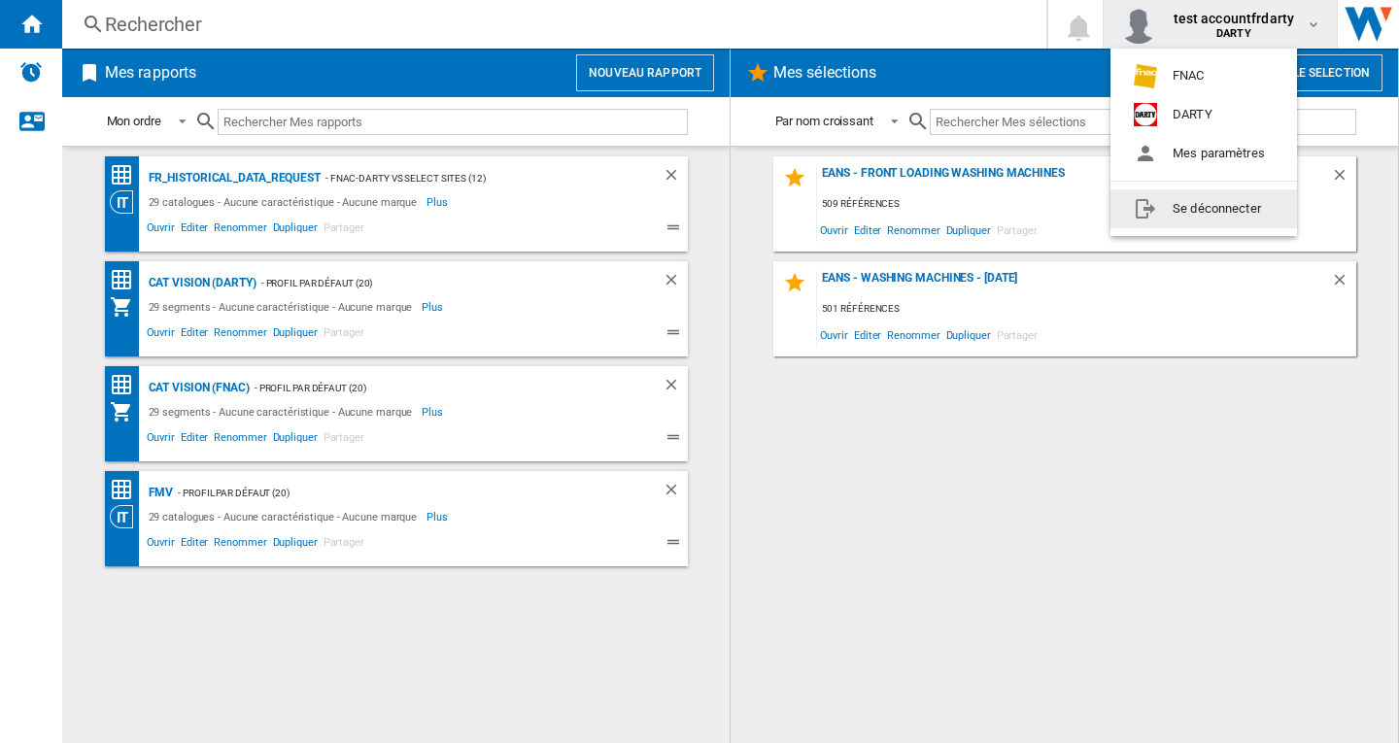
click at [1172, 197] on button "Se déconnecter" at bounding box center [1204, 208] width 187 height 39
